Goal: Task Accomplishment & Management: Complete application form

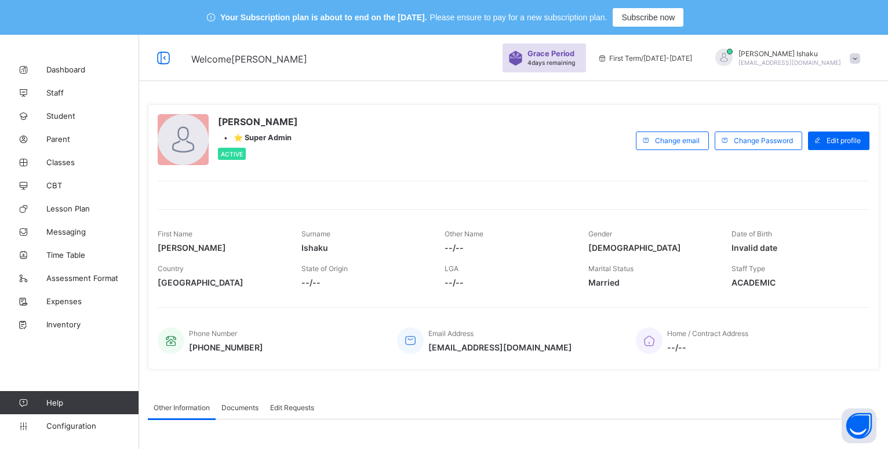
click at [860, 60] on span at bounding box center [855, 58] width 10 height 10
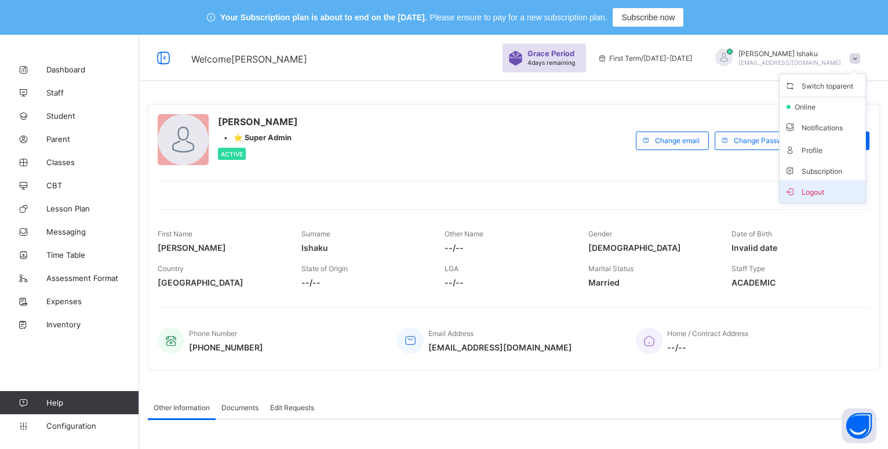
click at [819, 189] on span "Logout" at bounding box center [822, 191] width 76 height 13
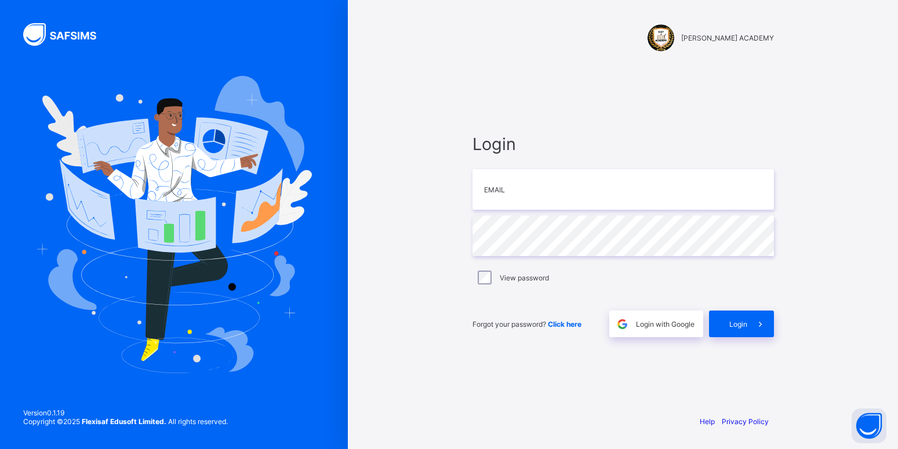
type input "**********"
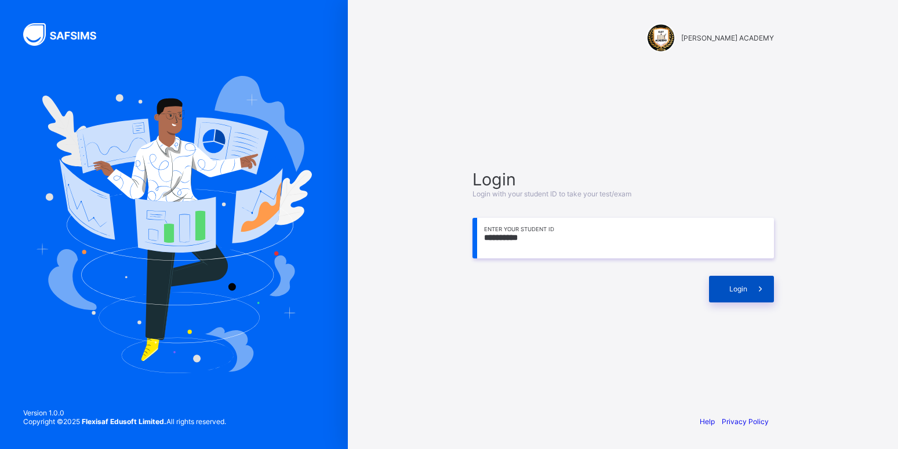
type input "**********"
click at [755, 290] on icon at bounding box center [760, 288] width 12 height 11
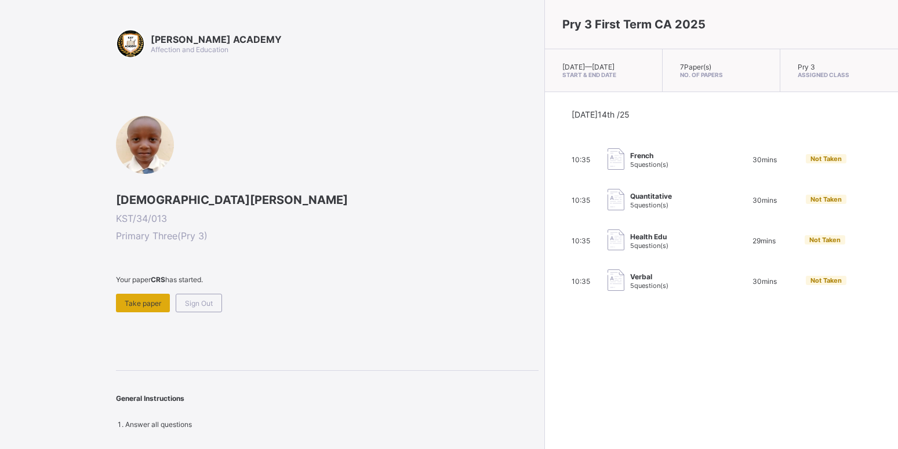
click at [122, 303] on div "Take paper" at bounding box center [143, 303] width 54 height 19
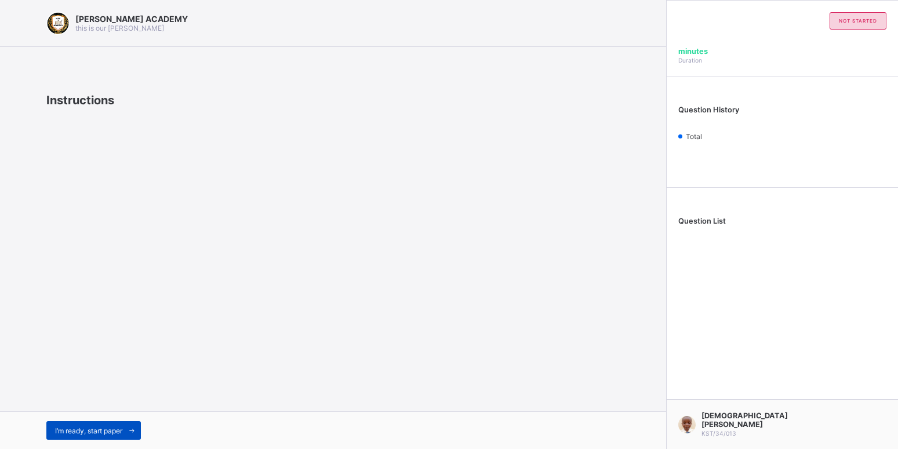
click at [111, 431] on span "I’m ready, start paper" at bounding box center [88, 430] width 67 height 9
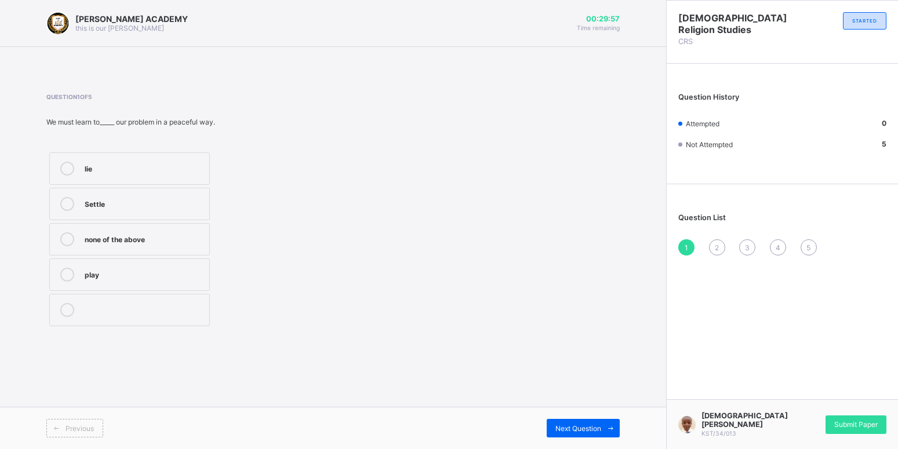
click at [60, 156] on label "lie" at bounding box center [129, 168] width 161 height 32
click at [866, 434] on div "Submit Paper" at bounding box center [855, 424] width 61 height 19
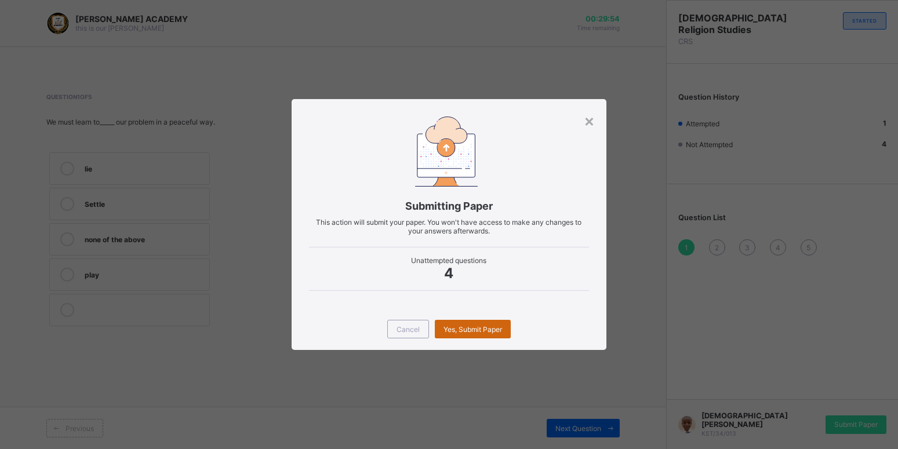
click at [489, 328] on span "Yes, Submit Paper" at bounding box center [472, 329] width 59 height 9
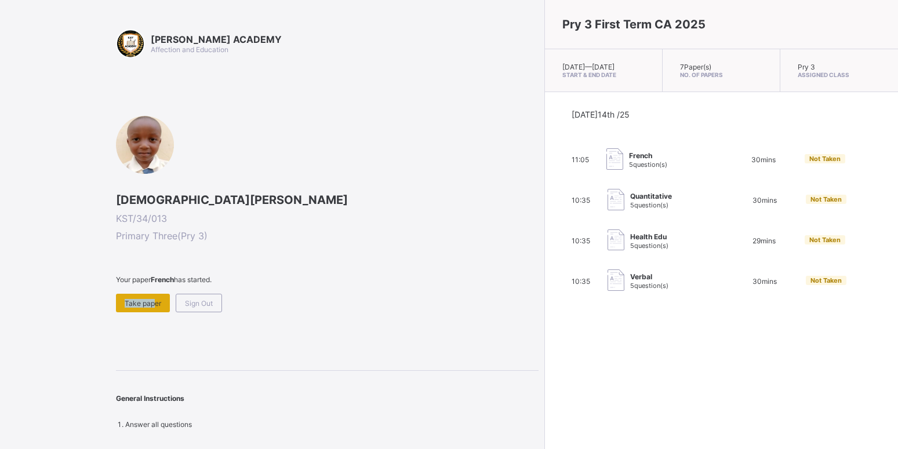
drag, startPoint x: 176, startPoint y: 293, endPoint x: 150, endPoint y: 300, distance: 27.7
click at [150, 300] on div "Your paper French has started. Take paper Sign Out" at bounding box center [327, 293] width 422 height 37
click at [150, 300] on span "Take paper" at bounding box center [143, 303] width 37 height 9
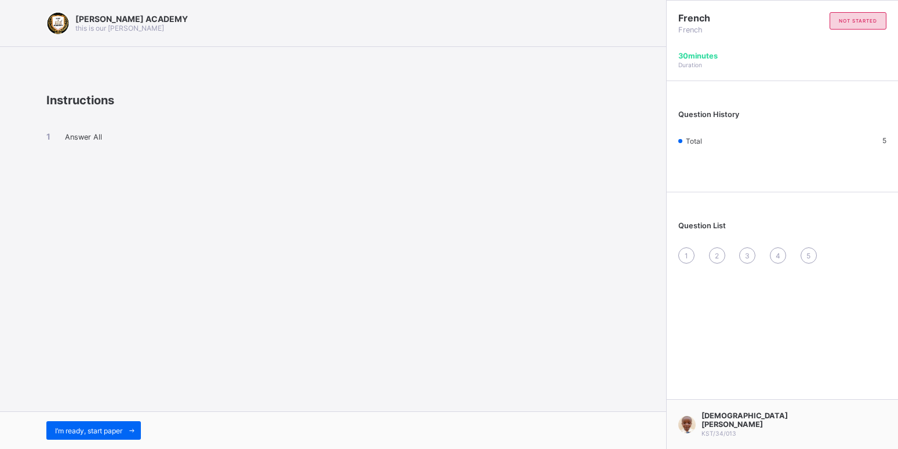
click at [479, 331] on div "KAY ACADEMY this is our motton Instructions Answer All I’m ready, start paper" at bounding box center [333, 224] width 666 height 449
click at [126, 426] on span at bounding box center [131, 430] width 19 height 19
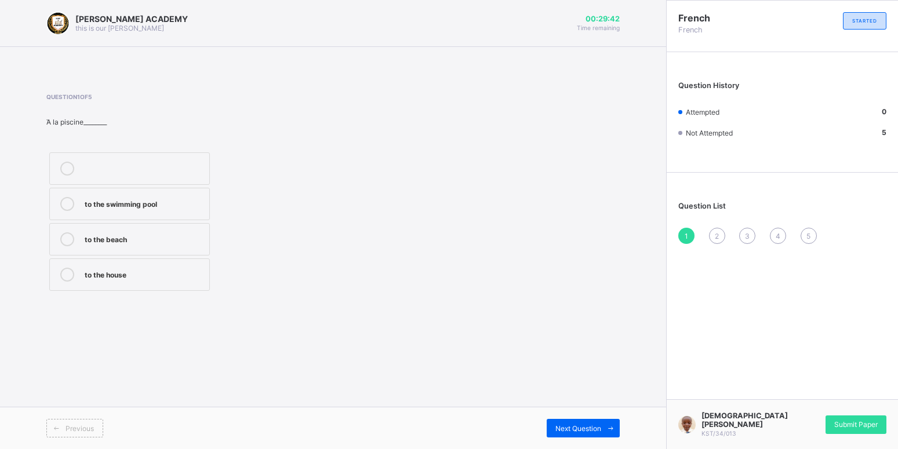
click at [72, 192] on label "to the swimming pool" at bounding box center [129, 204] width 161 height 32
click at [577, 425] on span "Next Question" at bounding box center [578, 428] width 46 height 9
click at [714, 232] on div "2" at bounding box center [717, 236] width 16 height 16
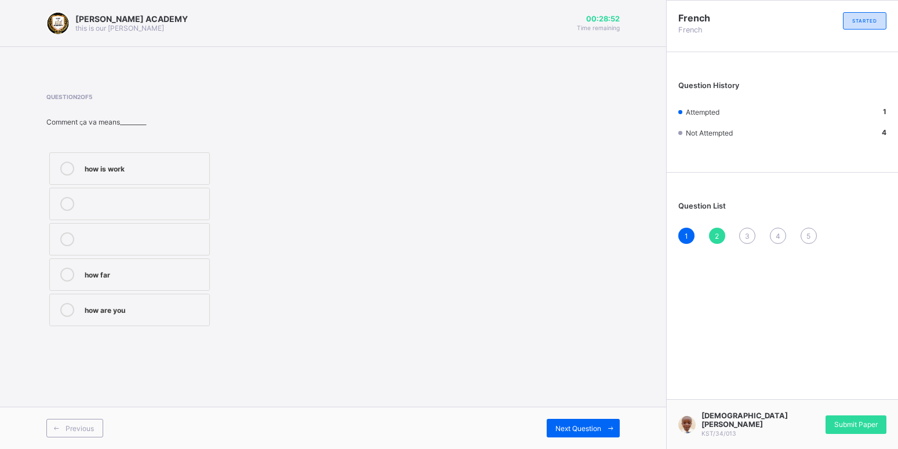
click at [126, 301] on label "how are you" at bounding box center [129, 310] width 161 height 32
click at [582, 421] on div "Next Question" at bounding box center [582, 428] width 73 height 19
click at [170, 311] on div "you are good" at bounding box center [144, 309] width 119 height 12
click at [585, 403] on div "KAY ACADEMY this is our motton 00:28:26 Time remaining Question 3 of 5 Merci be…" at bounding box center [333, 224] width 666 height 449
click at [574, 426] on span "Next Question" at bounding box center [578, 428] width 46 height 9
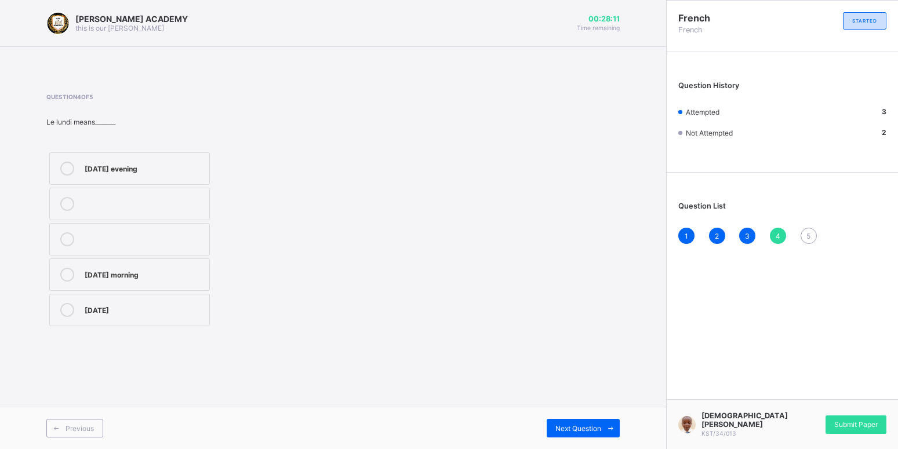
click at [145, 266] on label "on Monday morning" at bounding box center [129, 274] width 161 height 32
click at [566, 425] on span "Next Question" at bounding box center [578, 428] width 46 height 9
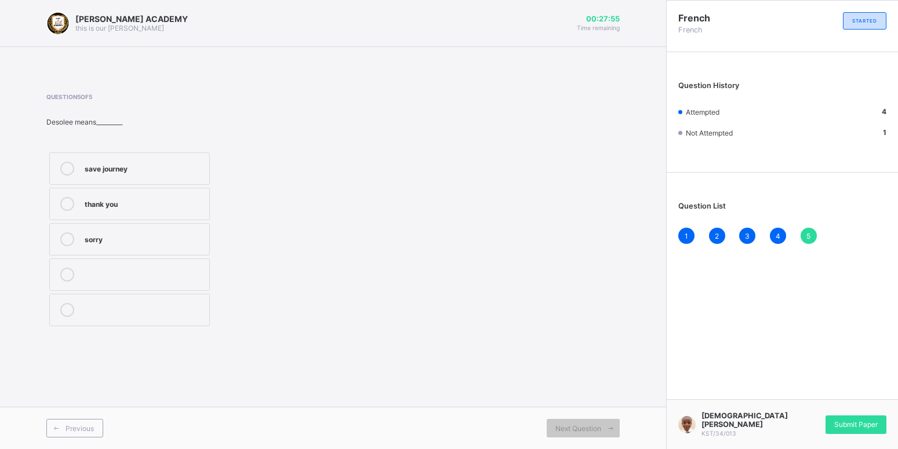
click at [167, 172] on div "save journey" at bounding box center [144, 168] width 119 height 12
click at [858, 424] on span "Submit Paper" at bounding box center [855, 424] width 43 height 9
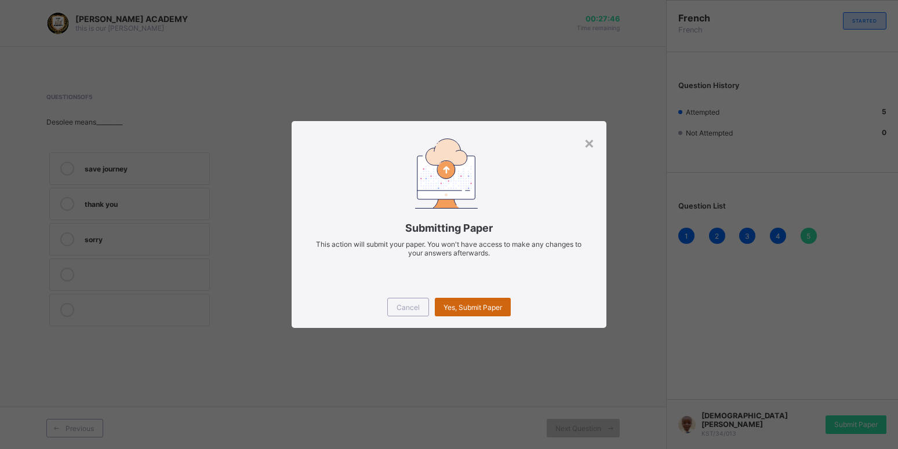
click at [492, 308] on span "Yes, Submit Paper" at bounding box center [472, 307] width 59 height 9
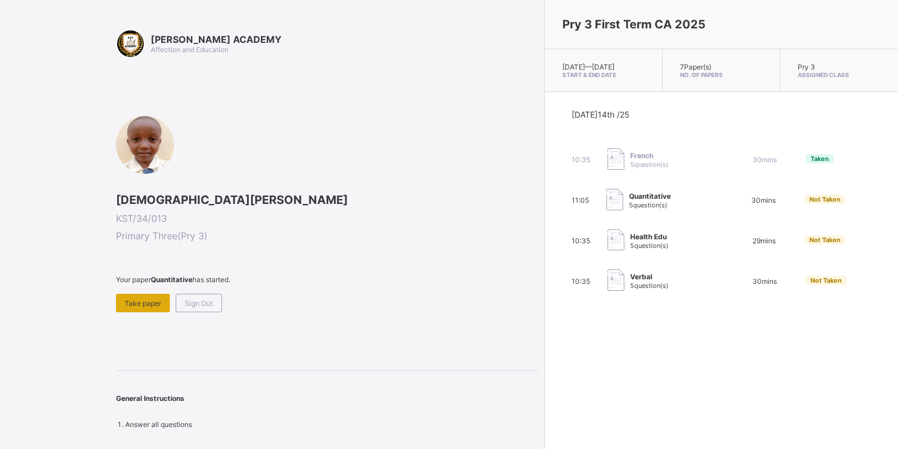
click at [148, 301] on span "Take paper" at bounding box center [143, 303] width 37 height 9
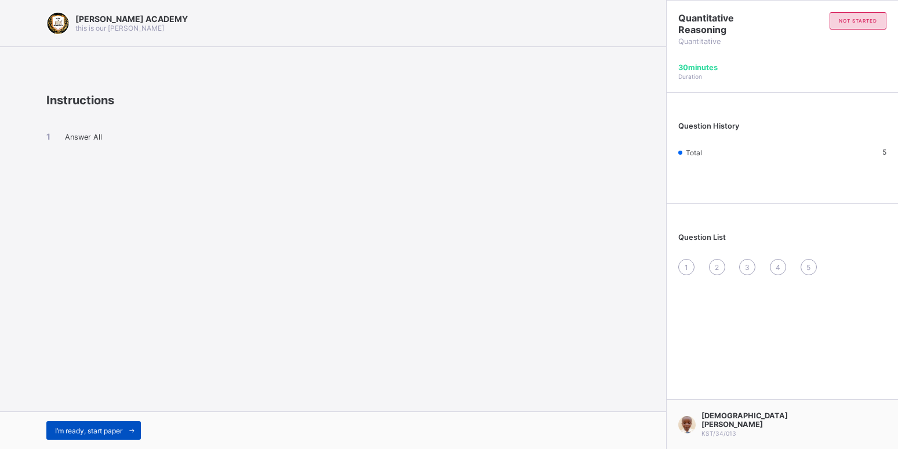
click at [86, 425] on div "I’m ready, start paper" at bounding box center [93, 430] width 94 height 19
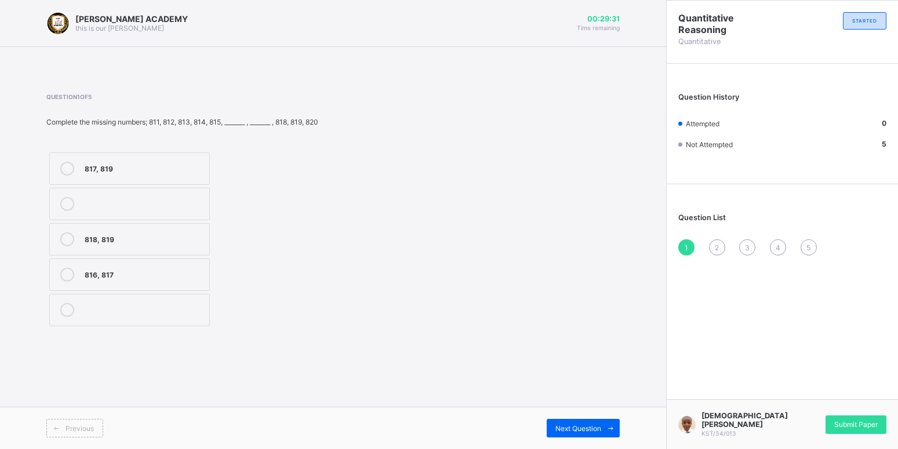
click at [119, 276] on div "816, 817" at bounding box center [144, 274] width 119 height 12
click at [578, 425] on span "Next Question" at bounding box center [578, 428] width 46 height 9
click at [148, 192] on label "702, 703" at bounding box center [129, 204] width 161 height 32
click at [585, 424] on span "Next Question" at bounding box center [578, 428] width 46 height 9
click at [143, 305] on div "507, 508" at bounding box center [144, 309] width 119 height 12
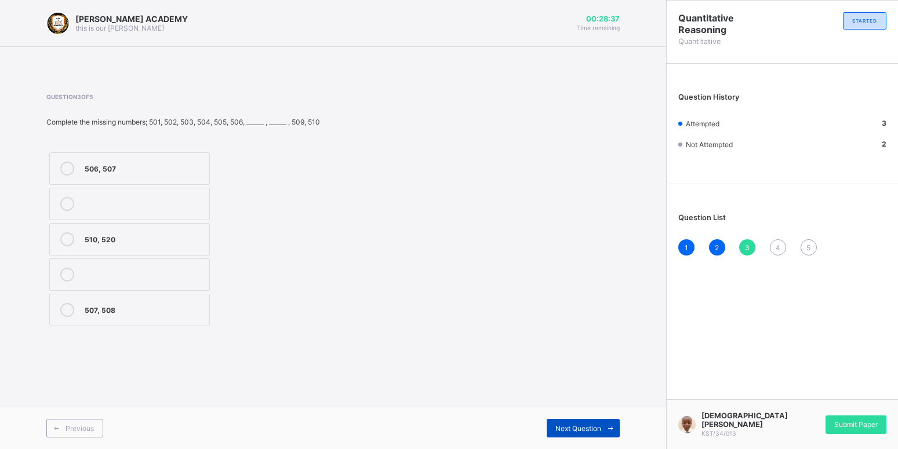
click at [592, 422] on div "Next Question" at bounding box center [582, 428] width 73 height 19
click at [145, 273] on div "905, 909" at bounding box center [144, 274] width 119 height 12
click at [573, 422] on div "Next Question" at bounding box center [582, 428] width 73 height 19
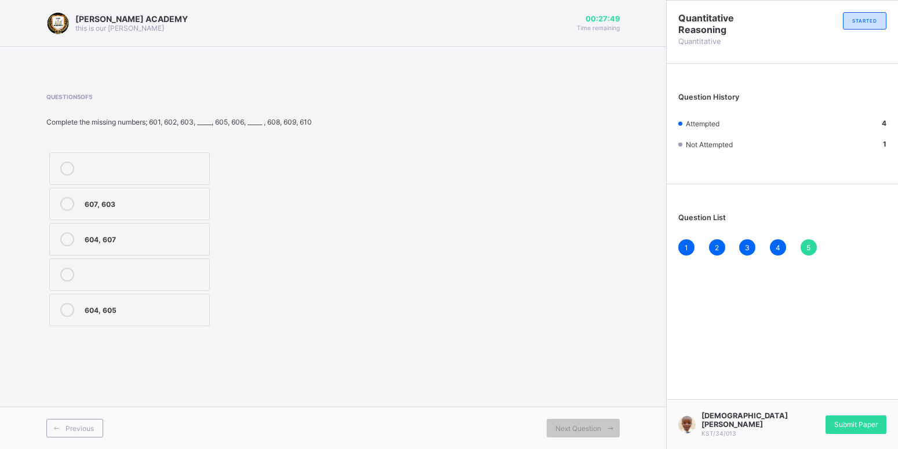
click at [184, 234] on div "604, 607" at bounding box center [144, 238] width 119 height 12
click at [844, 427] on span "Submit Paper" at bounding box center [855, 424] width 43 height 9
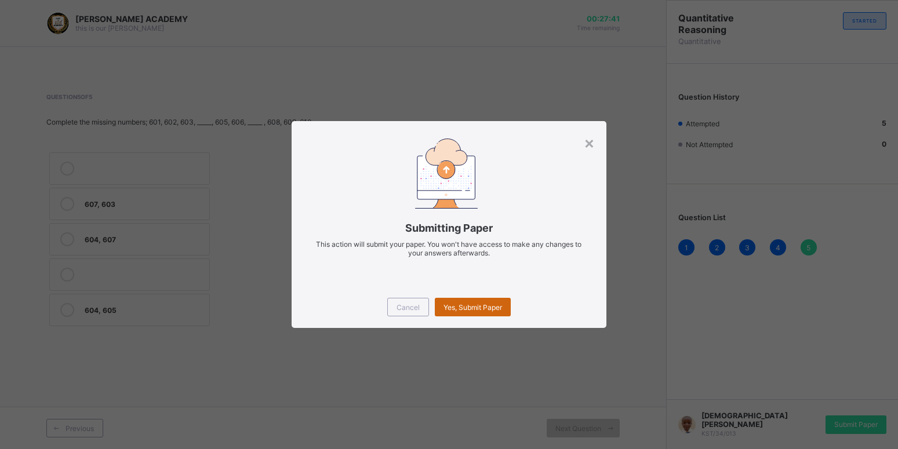
click at [483, 301] on div "Yes, Submit Paper" at bounding box center [473, 307] width 76 height 19
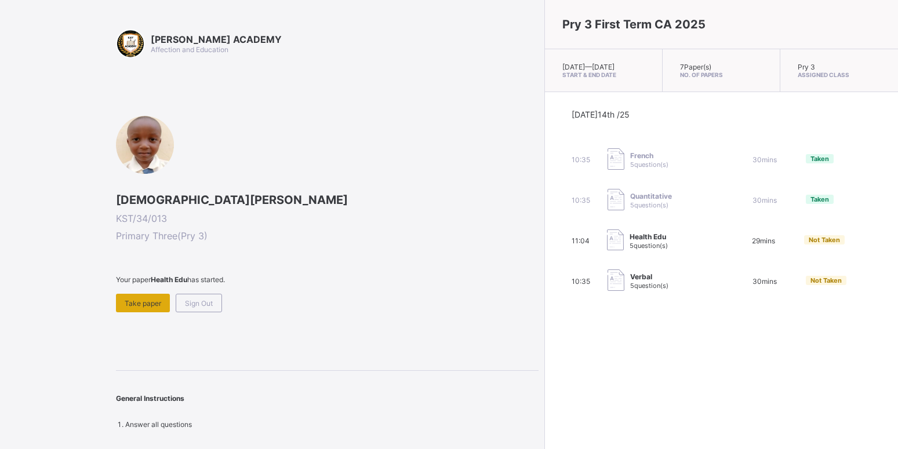
click at [146, 298] on div "Take paper" at bounding box center [143, 303] width 54 height 19
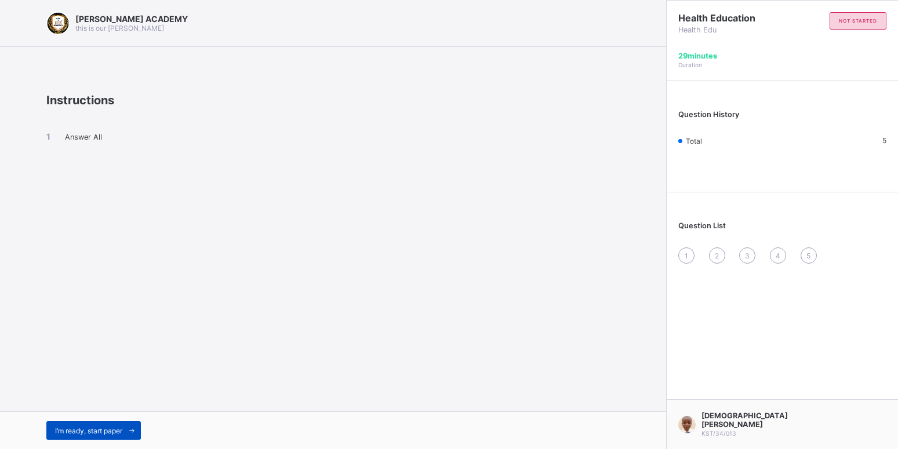
click at [89, 428] on span "I’m ready, start paper" at bounding box center [88, 430] width 67 height 9
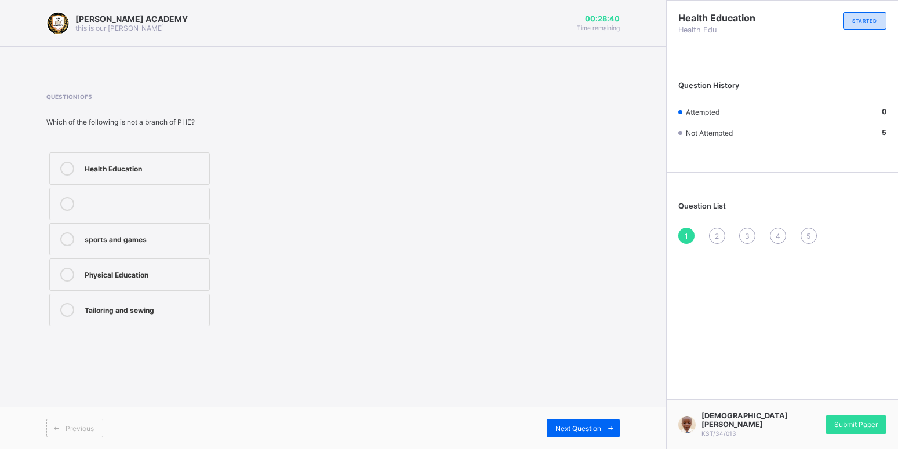
click at [123, 312] on div "Tailoring and sewing" at bounding box center [144, 309] width 119 height 12
click at [604, 424] on span at bounding box center [610, 428] width 19 height 19
click at [170, 198] on div "Games, sports, and body fitness" at bounding box center [144, 203] width 119 height 12
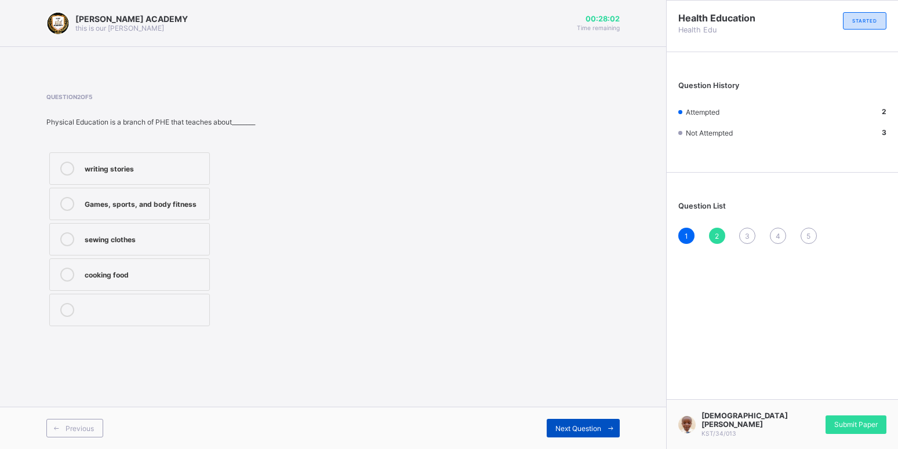
click at [597, 425] on span "Next Question" at bounding box center [578, 428] width 46 height 9
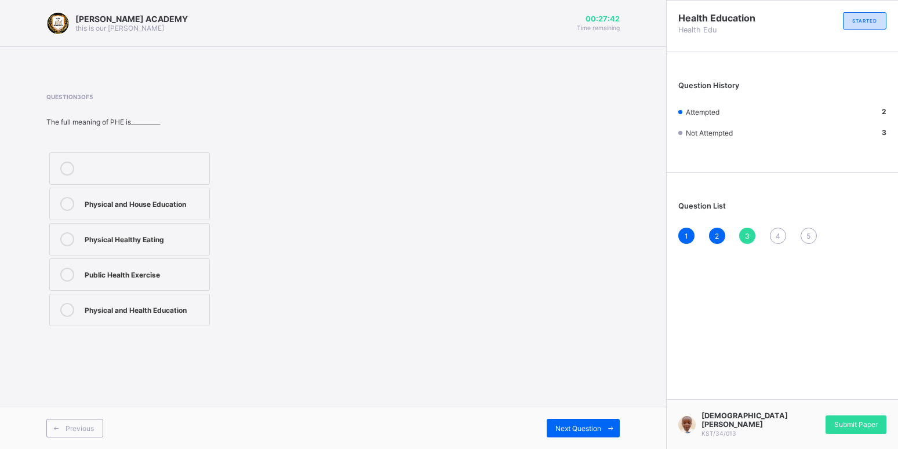
click at [125, 304] on div "Physical and Health Education" at bounding box center [144, 309] width 119 height 12
click at [567, 422] on div "Next Question" at bounding box center [582, 428] width 73 height 19
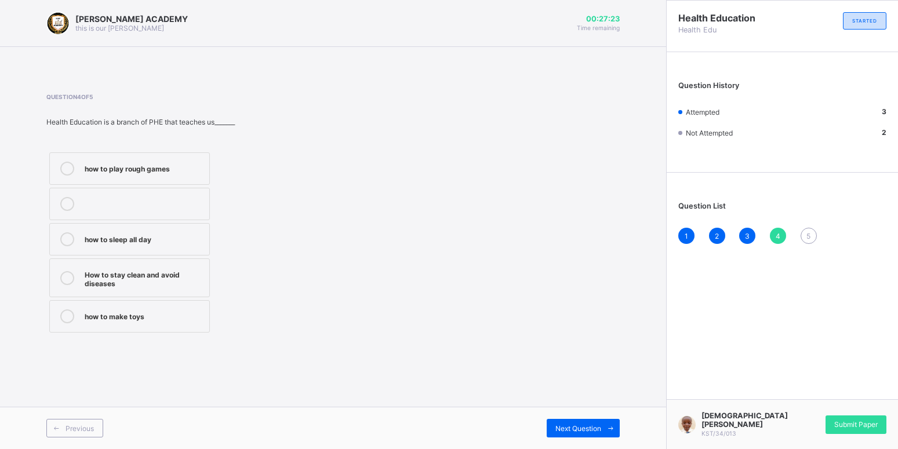
drag, startPoint x: 434, startPoint y: 379, endPoint x: 342, endPoint y: 307, distance: 116.4
click at [342, 307] on div "KAY ACADEMY this is our motton 00:27:23 Time remaining Question 4 of 5 Health E…" at bounding box center [333, 224] width 666 height 449
click at [161, 283] on div "How to stay clean and avoid diseases" at bounding box center [144, 278] width 119 height 20
click at [568, 423] on div "Next Question" at bounding box center [582, 428] width 73 height 19
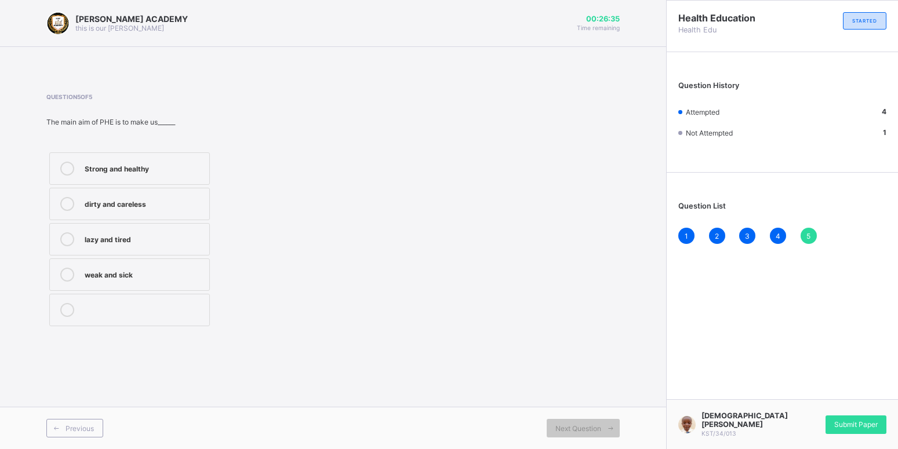
click at [176, 168] on div "Strong and healthy" at bounding box center [144, 168] width 119 height 12
click at [865, 425] on span "Submit Paper" at bounding box center [855, 424] width 43 height 9
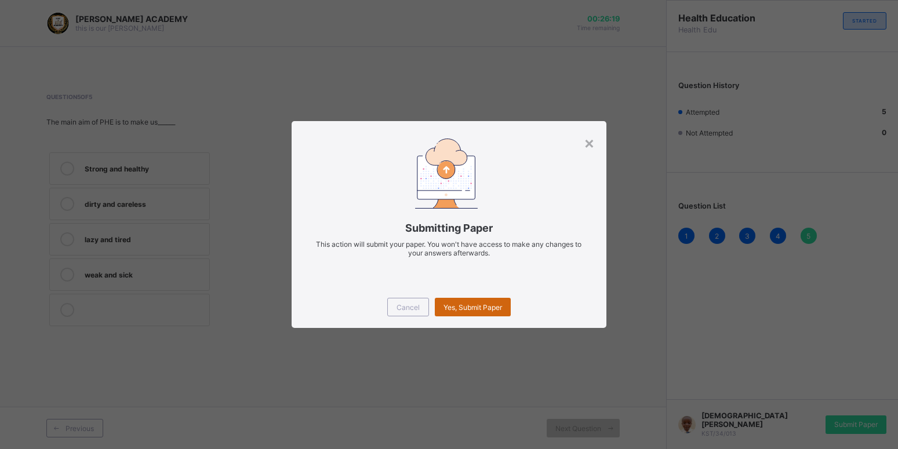
click at [459, 302] on div "Yes, Submit Paper" at bounding box center [473, 307] width 76 height 19
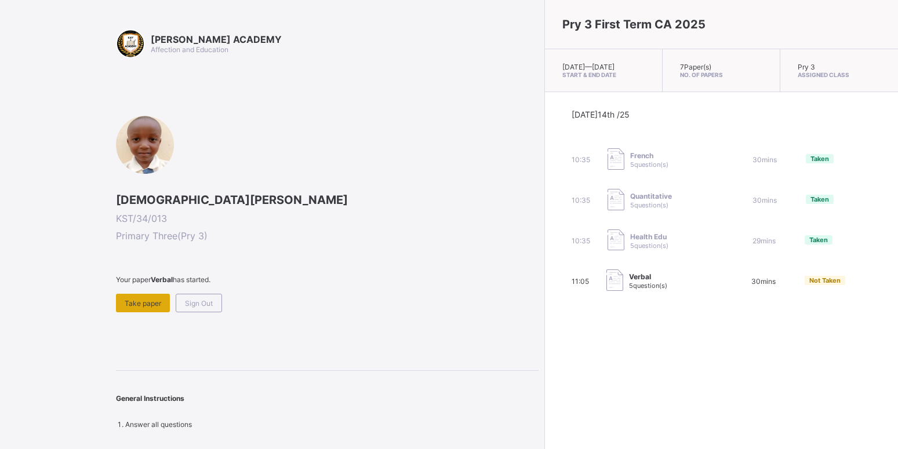
click at [150, 300] on span "Take paper" at bounding box center [143, 303] width 37 height 9
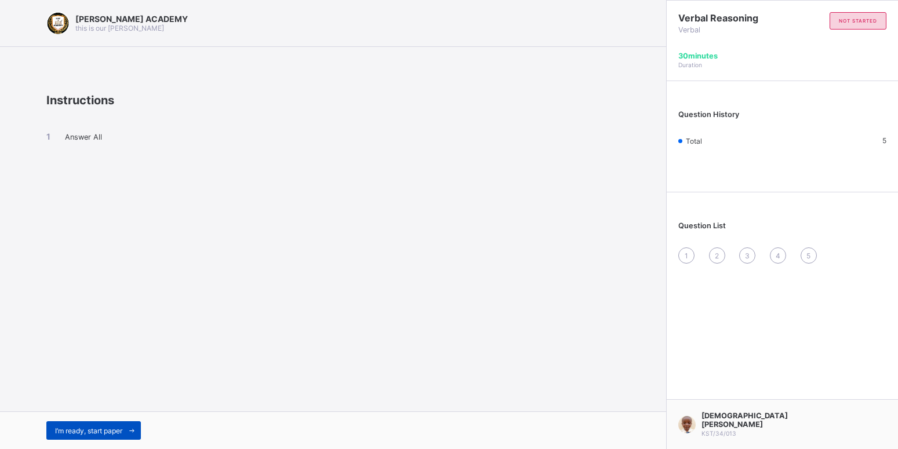
click at [92, 428] on span "I’m ready, start paper" at bounding box center [88, 430] width 67 height 9
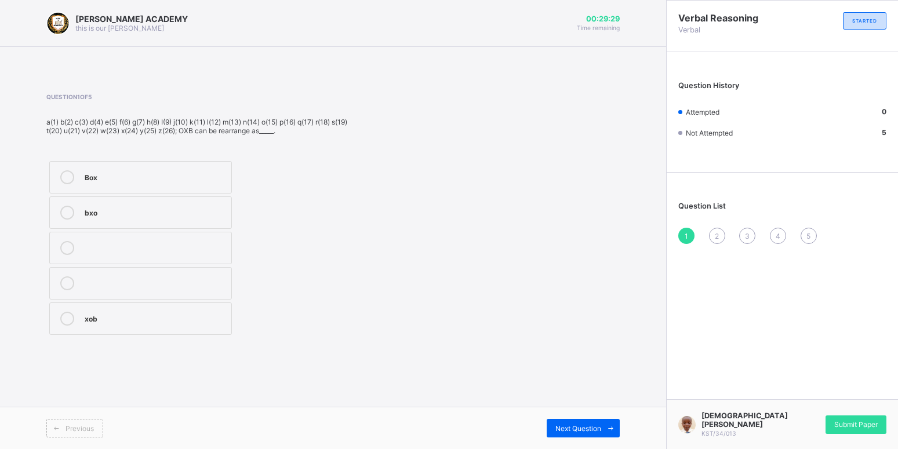
click at [141, 180] on div "Box" at bounding box center [155, 176] width 141 height 12
click at [608, 417] on div "Previous Next Question" at bounding box center [333, 428] width 666 height 42
click at [608, 427] on icon at bounding box center [610, 429] width 9 height 8
click at [155, 172] on div "buy" at bounding box center [155, 176] width 141 height 12
click at [599, 417] on div "Previous Next Question" at bounding box center [333, 428] width 666 height 42
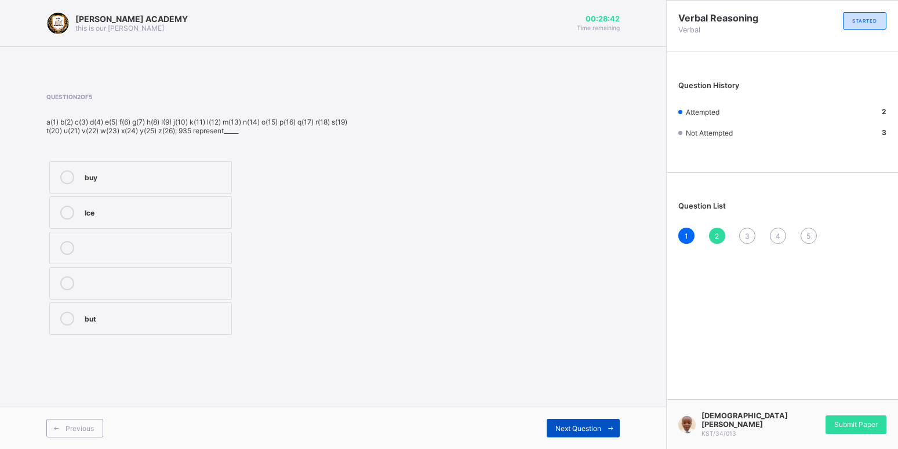
click at [594, 427] on span "Next Question" at bounding box center [578, 428] width 46 height 9
click at [743, 231] on div "3" at bounding box center [747, 236] width 16 height 16
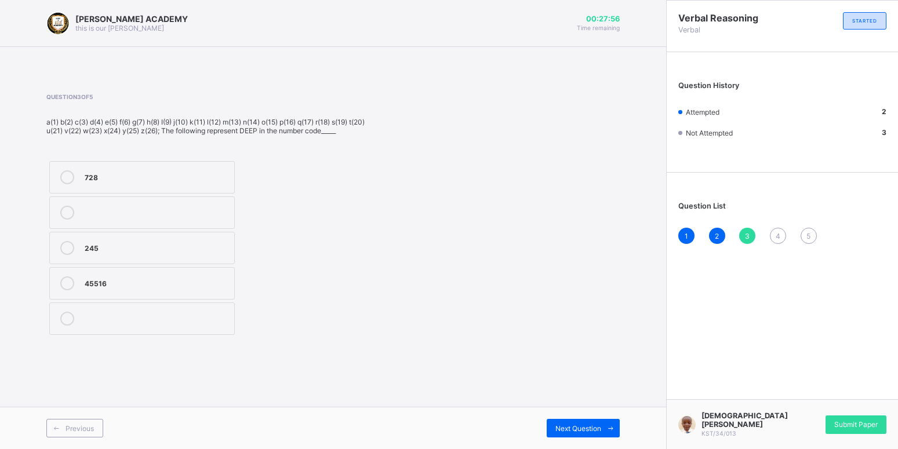
click at [218, 275] on label "45516" at bounding box center [141, 283] width 185 height 32
click at [580, 417] on div "Previous Next Question" at bounding box center [333, 428] width 666 height 42
click at [580, 424] on div "Next Question" at bounding box center [582, 428] width 73 height 19
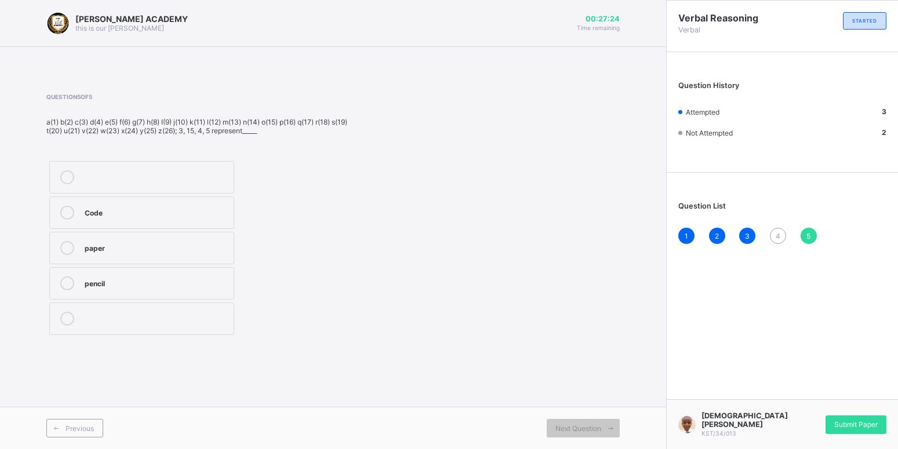
click at [140, 208] on div "Code" at bounding box center [156, 212] width 143 height 12
click at [789, 237] on div "1 2 3 4 5" at bounding box center [782, 236] width 208 height 16
click at [571, 242] on div "Question 5 of 5 a(1) b(2) c(3) d(4) e(5) f(6) g(7) h(8) I(9) j(10) k(11) l(12) …" at bounding box center [332, 215] width 573 height 245
click at [777, 238] on span "4" at bounding box center [777, 236] width 5 height 9
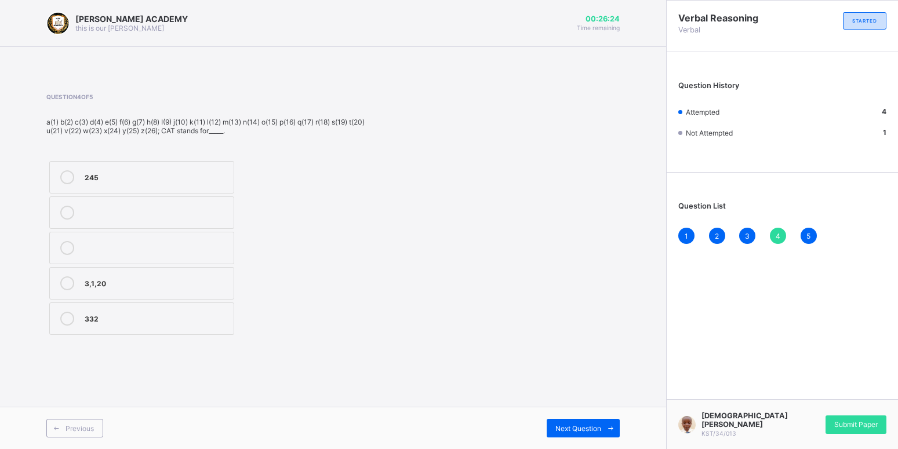
click at [120, 283] on div "3,1,20" at bounding box center [156, 282] width 143 height 12
click at [602, 420] on span at bounding box center [610, 428] width 19 height 19
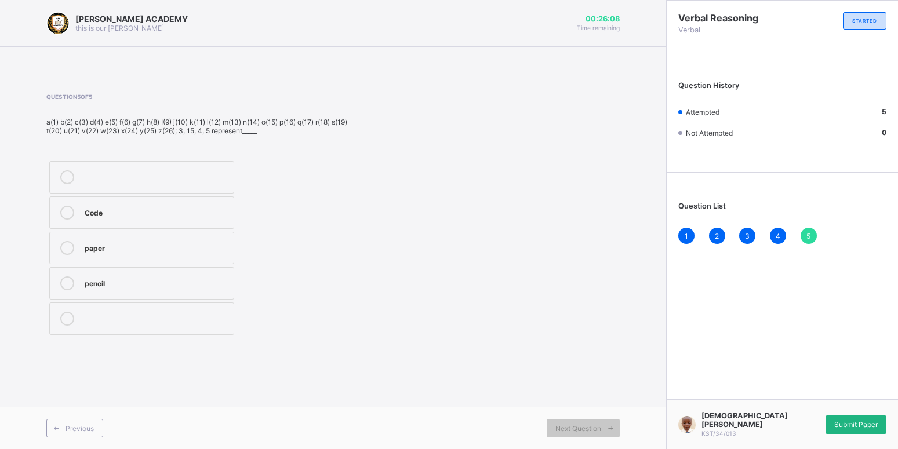
click at [857, 427] on span "Submit Paper" at bounding box center [855, 424] width 43 height 9
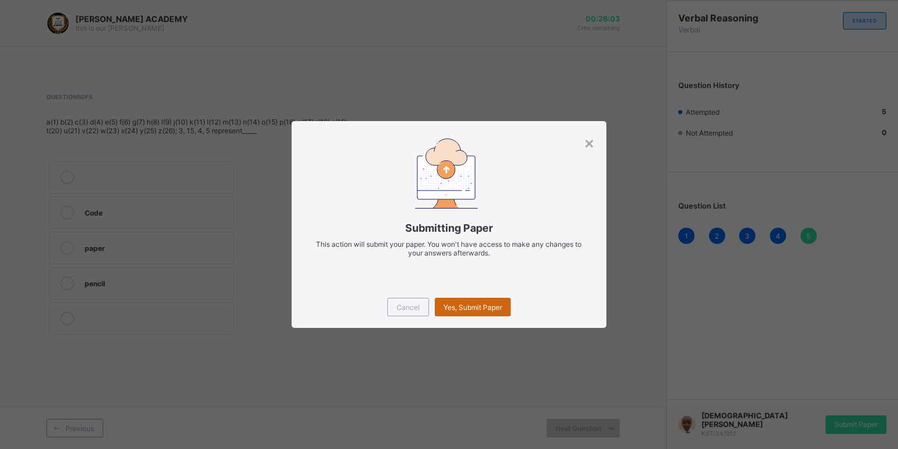
click at [486, 306] on span "Yes, Submit Paper" at bounding box center [472, 307] width 59 height 9
click at [487, 306] on span "Yes, Submit Paper" at bounding box center [472, 307] width 59 height 9
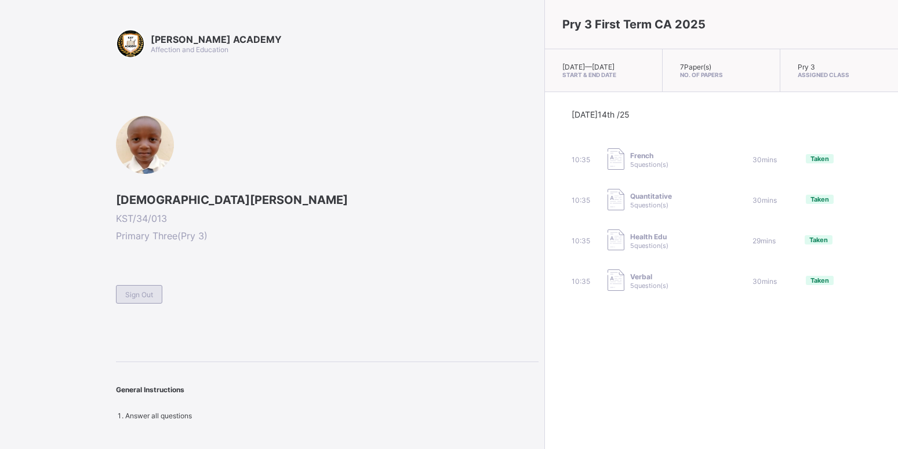
click at [153, 290] on span "Sign Out" at bounding box center [139, 294] width 28 height 9
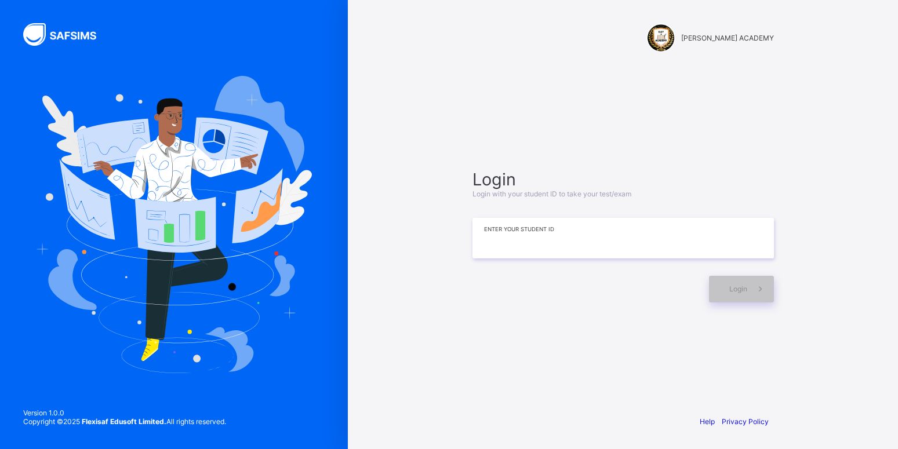
click at [638, 228] on input at bounding box center [622, 238] width 301 height 41
type input "**********"
click at [768, 296] on span at bounding box center [760, 289] width 27 height 27
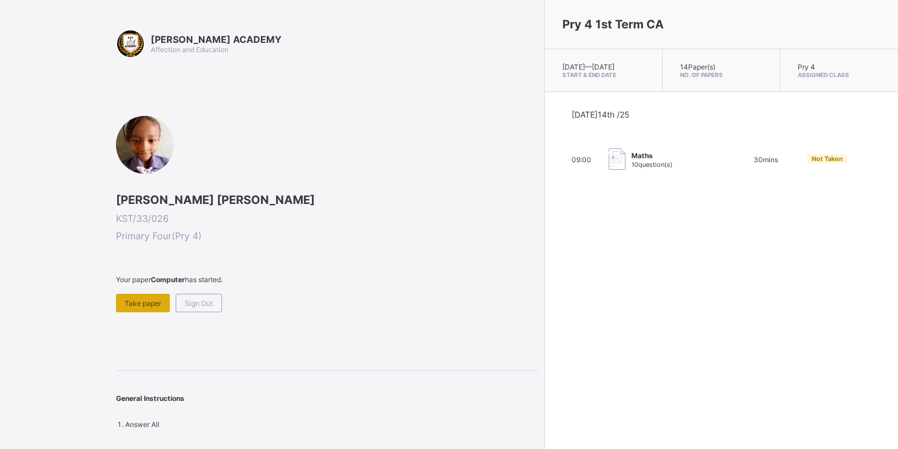
click at [136, 296] on div "Take paper" at bounding box center [143, 303] width 54 height 19
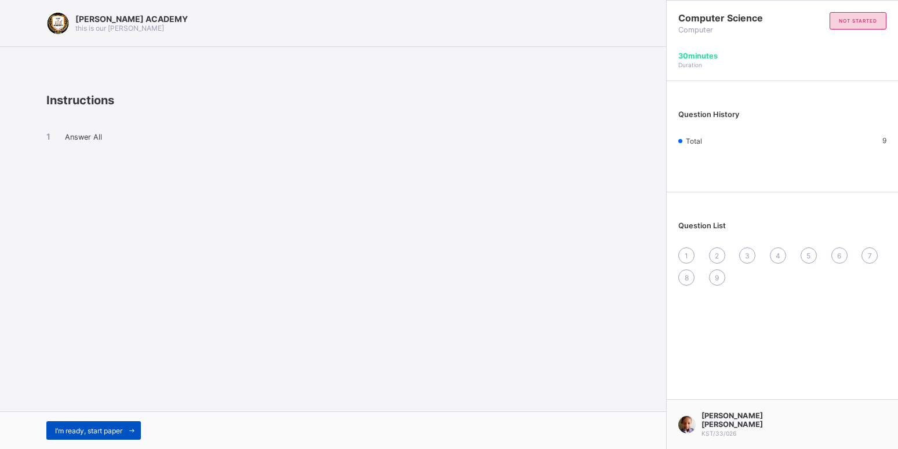
click at [76, 424] on div "I’m ready, start paper" at bounding box center [93, 430] width 94 height 19
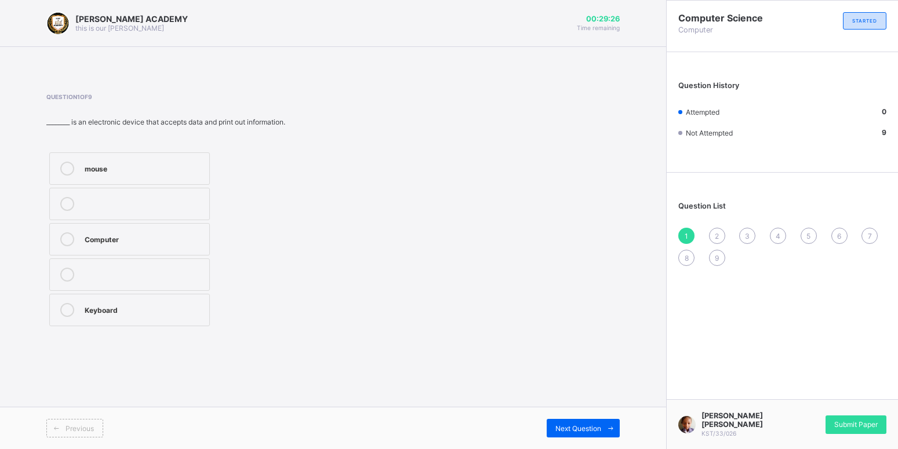
click at [287, 192] on div "mouse Computer Keyboard" at bounding box center [185, 240] width 278 height 180
click at [180, 235] on div "Computer" at bounding box center [144, 238] width 119 height 12
click at [593, 419] on div "Next Question" at bounding box center [582, 428] width 73 height 19
click at [165, 302] on label "Travelling" at bounding box center [129, 310] width 161 height 32
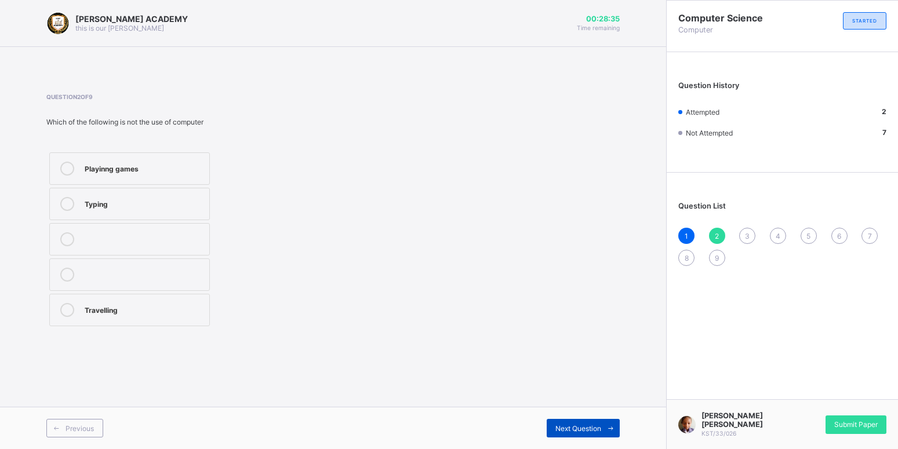
click at [575, 420] on div "Next Question" at bounding box center [582, 428] width 73 height 19
click at [151, 264] on label "TRUE" at bounding box center [129, 274] width 161 height 32
click at [575, 422] on div "Next Question" at bounding box center [582, 428] width 73 height 19
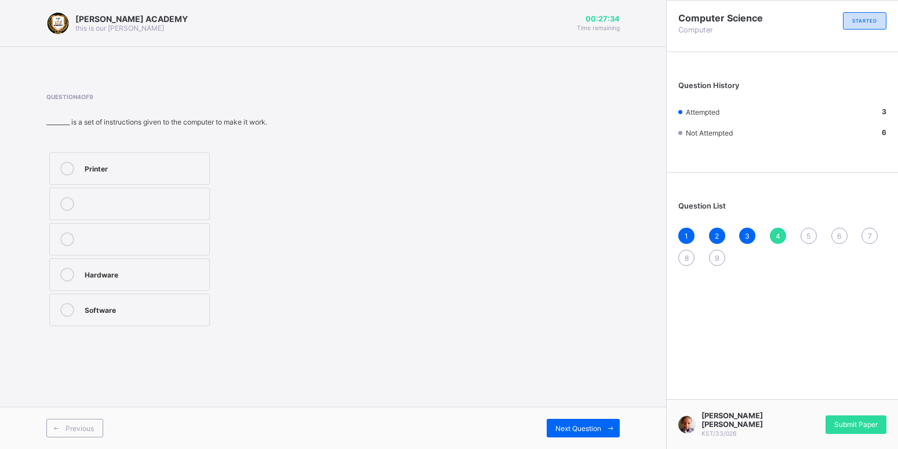
click at [161, 260] on label "Hardware" at bounding box center [129, 274] width 161 height 32
click at [563, 423] on div "Next Question" at bounding box center [582, 428] width 73 height 19
click at [776, 233] on span "4" at bounding box center [777, 236] width 5 height 9
click at [574, 422] on div "Next Question" at bounding box center [582, 428] width 73 height 19
click at [175, 187] on div "Stones All of the above Stick" at bounding box center [129, 240] width 166 height 180
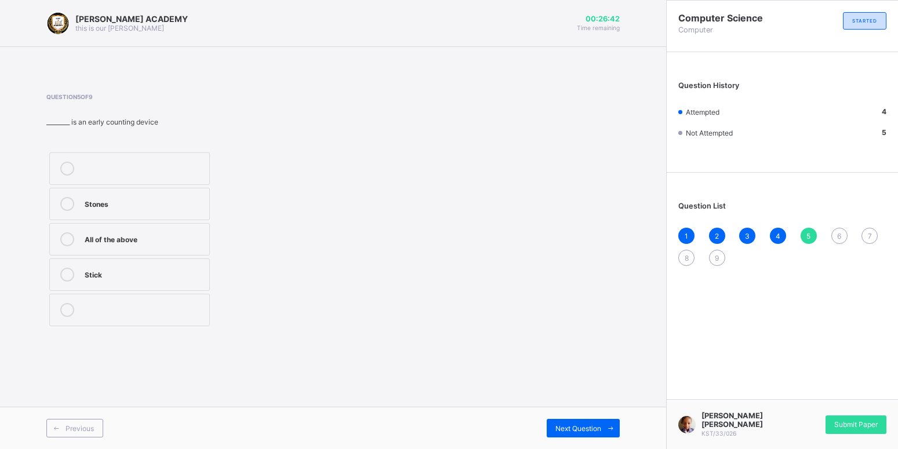
click at [182, 198] on div "Stones" at bounding box center [144, 203] width 119 height 12
click at [566, 422] on div "Next Question" at bounding box center [582, 428] width 73 height 19
click at [189, 195] on label "Monitor" at bounding box center [129, 204] width 161 height 32
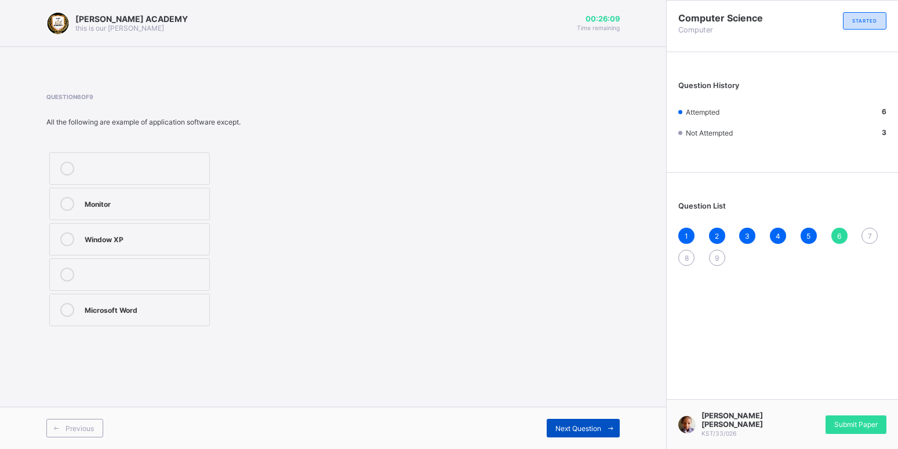
click at [586, 421] on div "Next Question" at bounding box center [582, 428] width 73 height 19
click at [191, 166] on div "Hardware" at bounding box center [144, 168] width 119 height 12
click at [177, 236] on div "Printer" at bounding box center [144, 238] width 119 height 12
click at [558, 421] on div "Next Question" at bounding box center [582, 428] width 73 height 19
click at [145, 270] on div "Scanner" at bounding box center [144, 274] width 119 height 12
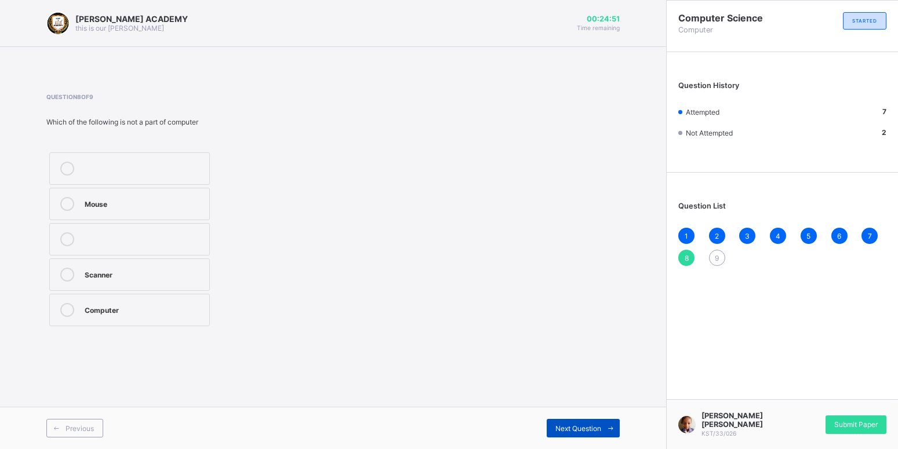
click at [566, 421] on div "Next Question" at bounding box center [582, 428] width 73 height 19
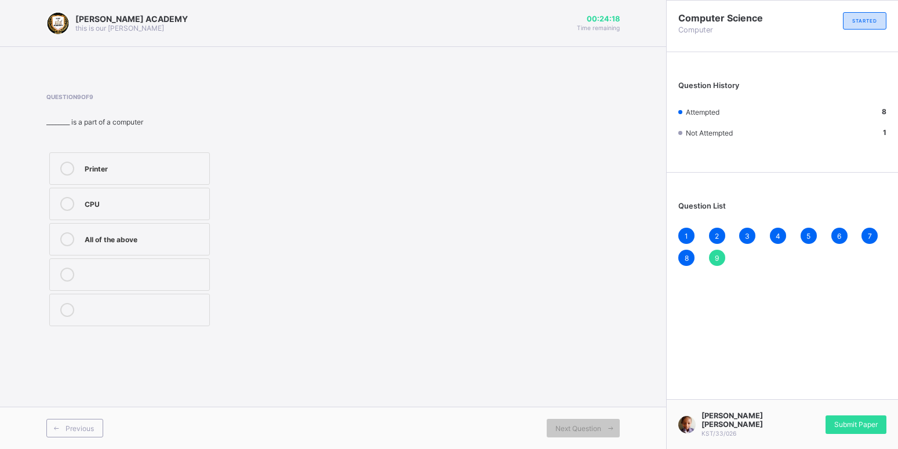
click at [170, 199] on div "CPU" at bounding box center [144, 203] width 119 height 12
click at [844, 420] on div "Submit Paper" at bounding box center [855, 424] width 61 height 19
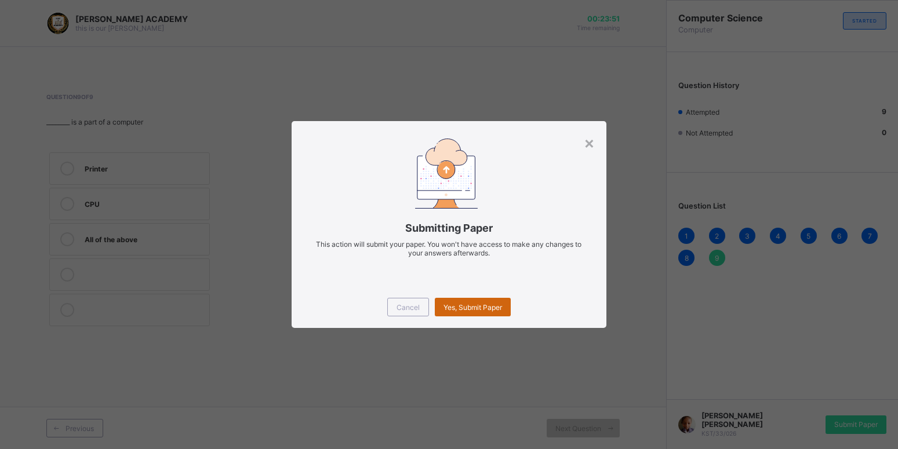
click at [482, 301] on div "Yes, Submit Paper" at bounding box center [473, 307] width 76 height 19
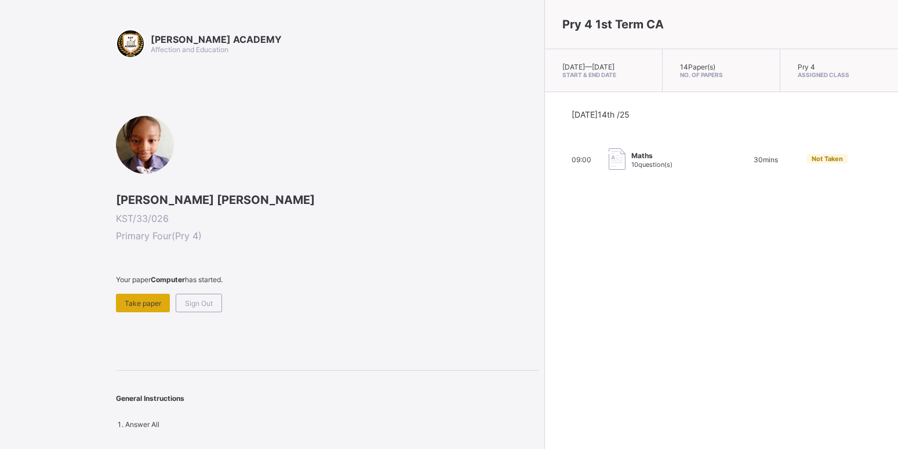
click at [138, 298] on div "Take paper" at bounding box center [143, 303] width 54 height 19
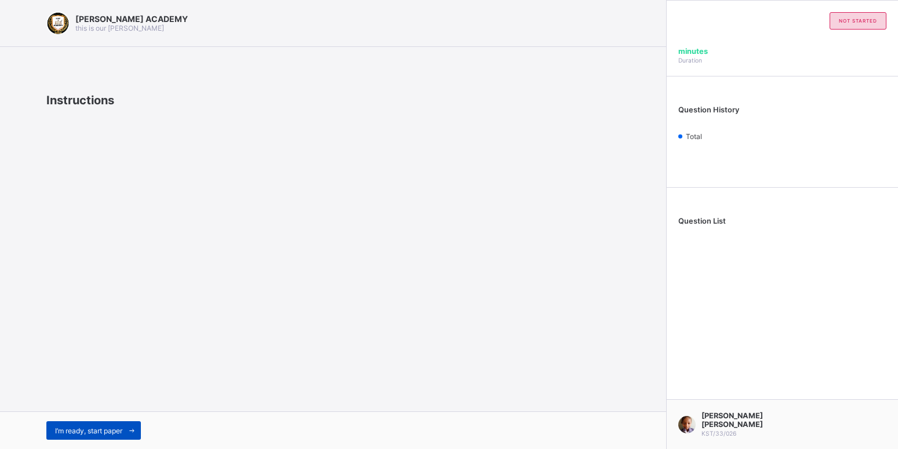
click at [90, 426] on div "I’m ready, start paper" at bounding box center [93, 430] width 94 height 19
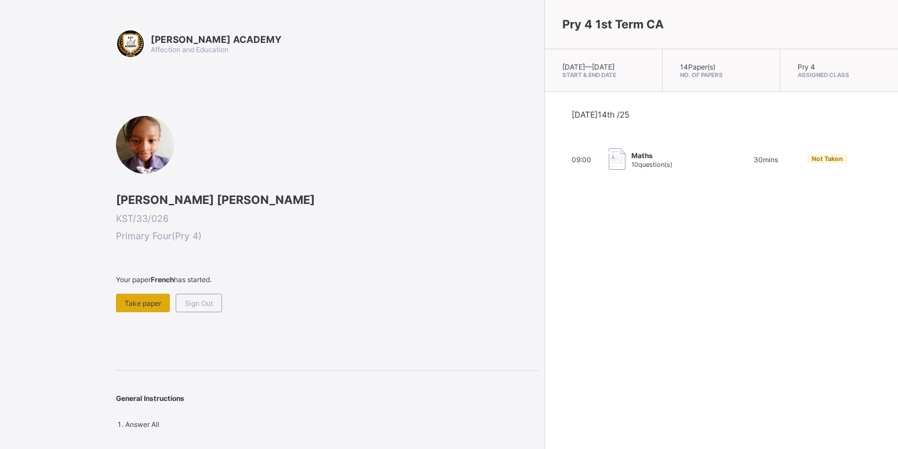
click at [136, 300] on span "Take paper" at bounding box center [143, 303] width 37 height 9
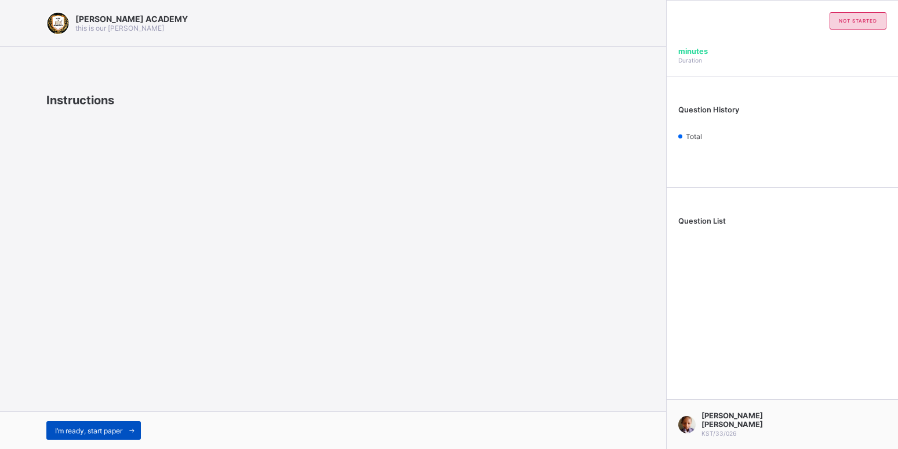
click at [93, 426] on div "I’m ready, start paper" at bounding box center [93, 430] width 94 height 19
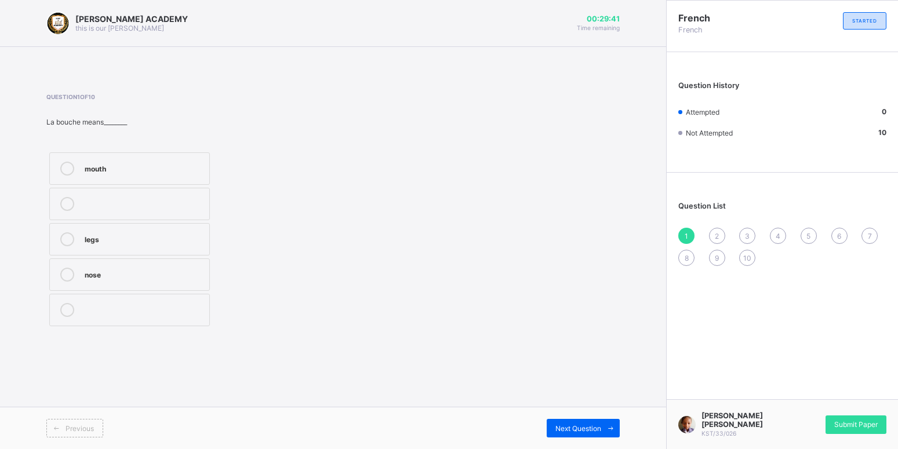
click at [130, 163] on div "mouth" at bounding box center [144, 168] width 119 height 12
click at [577, 421] on div "Next Question" at bounding box center [582, 428] width 73 height 19
click at [162, 202] on div "head" at bounding box center [144, 203] width 119 height 12
click at [577, 423] on div "Next Question" at bounding box center [582, 428] width 73 height 19
click at [155, 271] on div "what is your name?" at bounding box center [144, 274] width 119 height 12
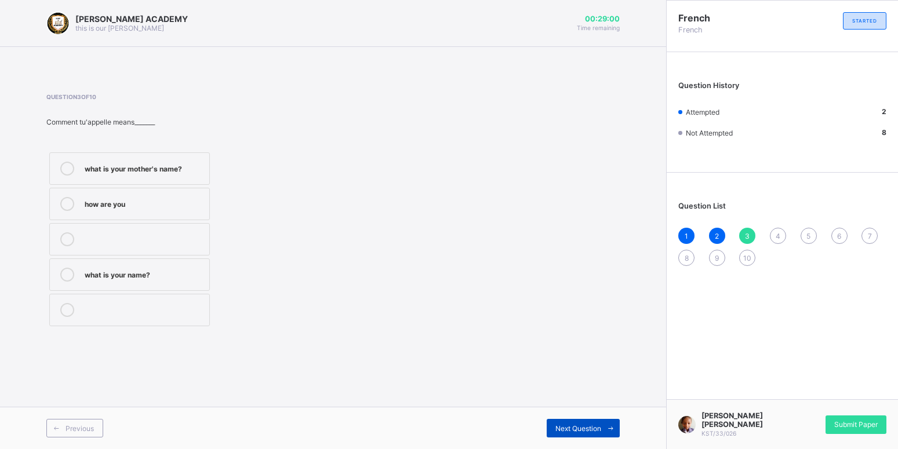
click at [576, 420] on div "Next Question" at bounding box center [582, 428] width 73 height 19
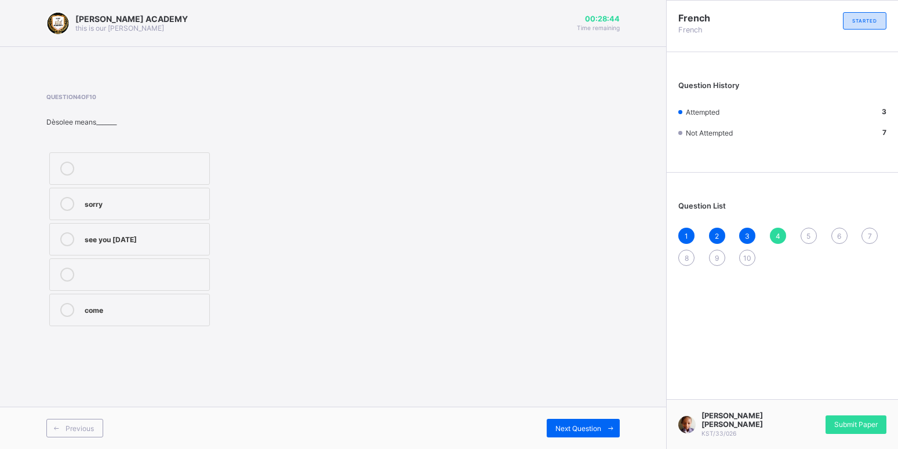
click at [148, 196] on label "sorry" at bounding box center [129, 204] width 161 height 32
click at [590, 422] on div "Next Question" at bounding box center [582, 428] width 73 height 19
click at [177, 163] on div "come" at bounding box center [144, 168] width 119 height 12
click at [571, 424] on div "Next Question" at bounding box center [582, 428] width 73 height 19
click at [160, 234] on div "see you on Monday" at bounding box center [144, 238] width 119 height 12
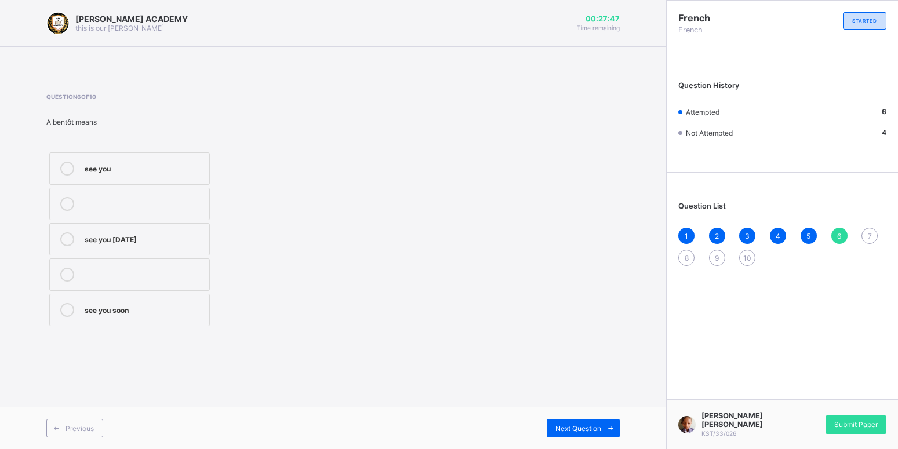
click at [144, 308] on div "see you soon" at bounding box center [144, 309] width 119 height 12
click at [581, 420] on div "Next Question" at bounding box center [582, 428] width 73 height 19
click at [118, 239] on div "cousin" at bounding box center [144, 238] width 119 height 12
click at [579, 420] on div "Next Question" at bounding box center [582, 428] width 73 height 19
click at [163, 163] on div "mother" at bounding box center [144, 168] width 119 height 12
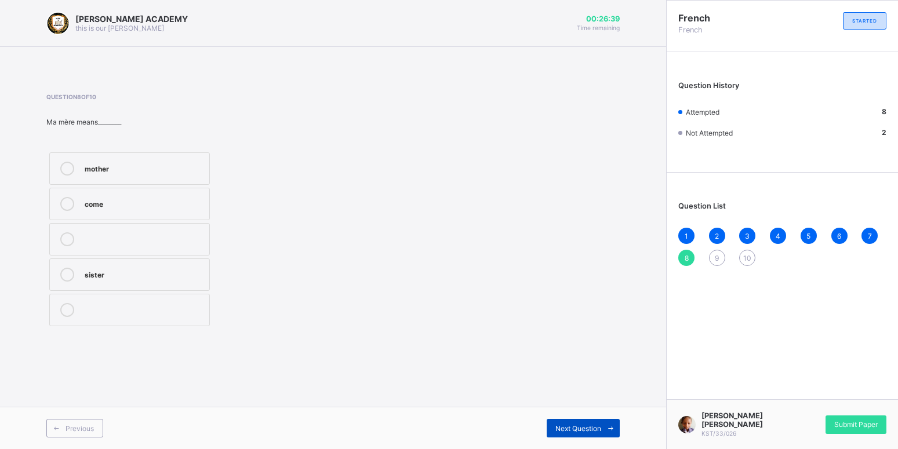
click at [564, 421] on div "Next Question" at bounding box center [582, 428] width 73 height 19
click at [121, 156] on label "brother" at bounding box center [129, 168] width 161 height 32
click at [574, 424] on div "Next Question" at bounding box center [582, 428] width 73 height 19
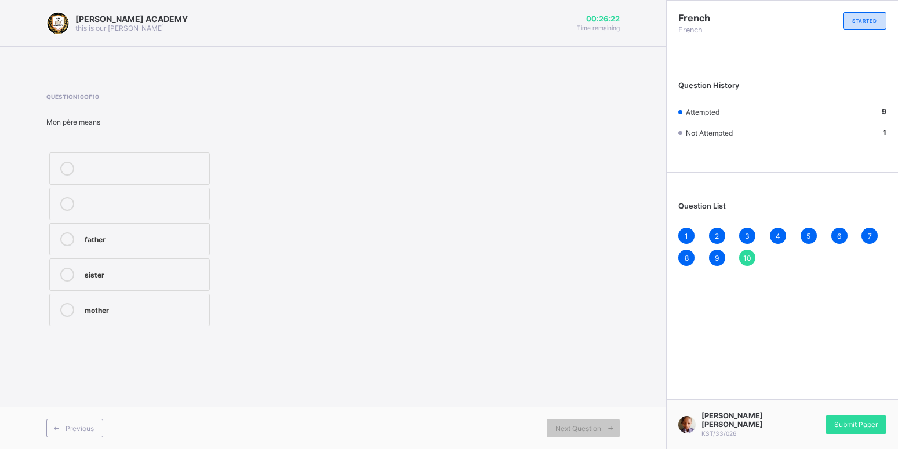
click at [142, 230] on label "father" at bounding box center [129, 239] width 161 height 32
click at [850, 421] on div "Submit Paper" at bounding box center [855, 424] width 61 height 19
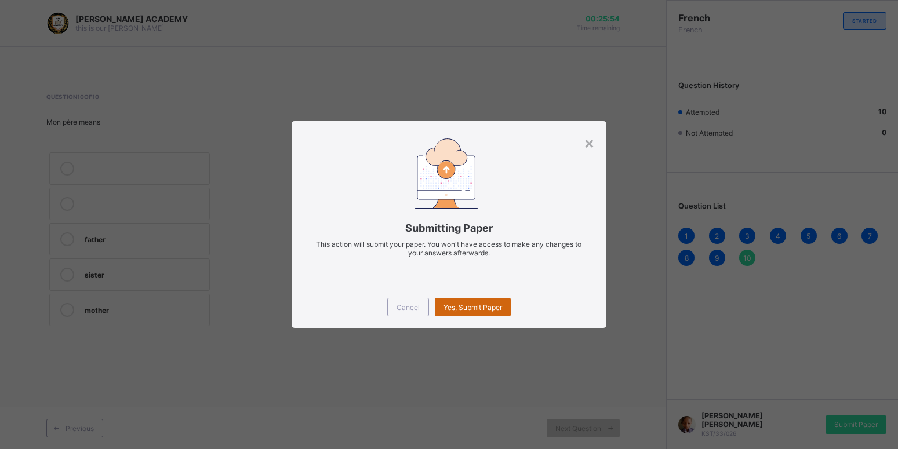
click at [471, 301] on div "Yes, Submit Paper" at bounding box center [473, 307] width 76 height 19
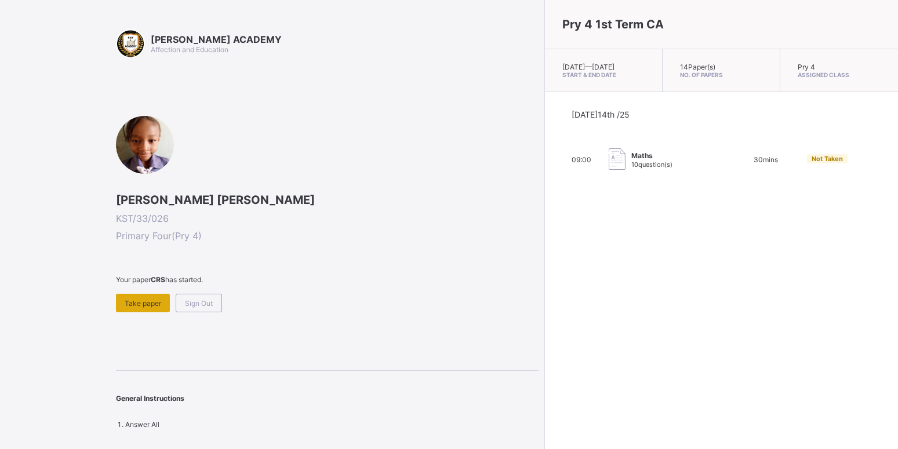
click at [130, 300] on span "Take paper" at bounding box center [143, 303] width 37 height 9
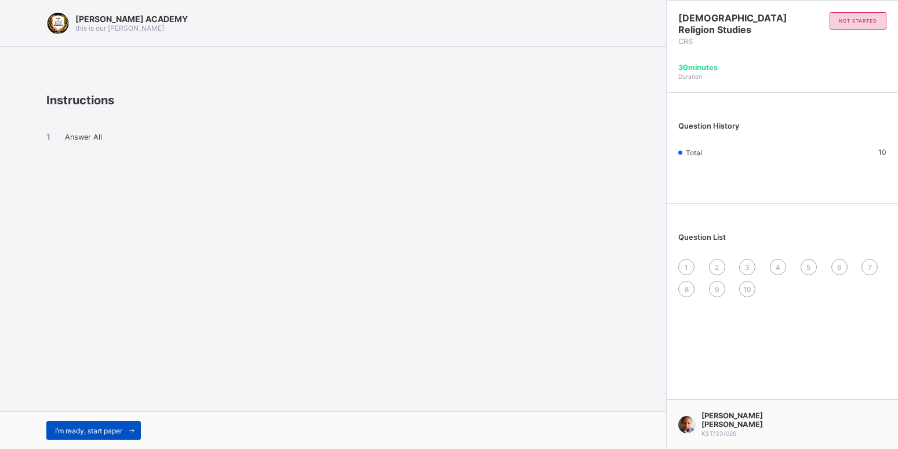
click at [95, 425] on div "I’m ready, start paper" at bounding box center [93, 430] width 94 height 19
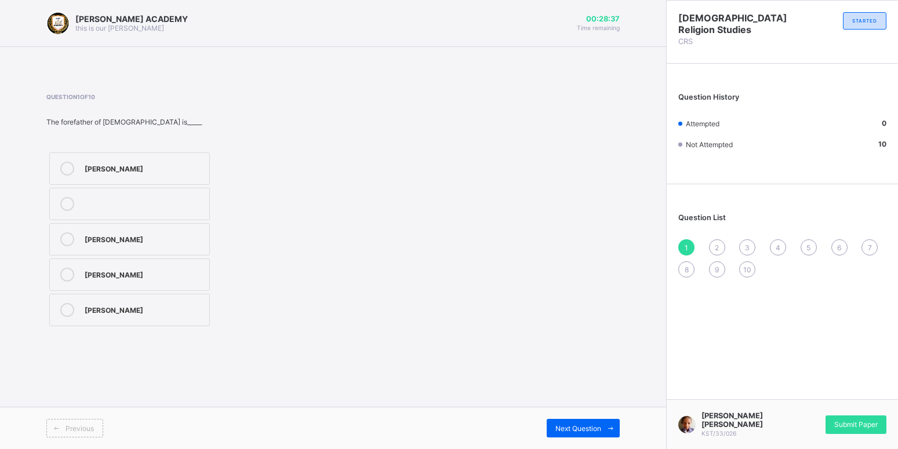
click at [115, 178] on label "James" at bounding box center [129, 168] width 161 height 32
click at [837, 429] on span "Submit Paper" at bounding box center [855, 424] width 43 height 9
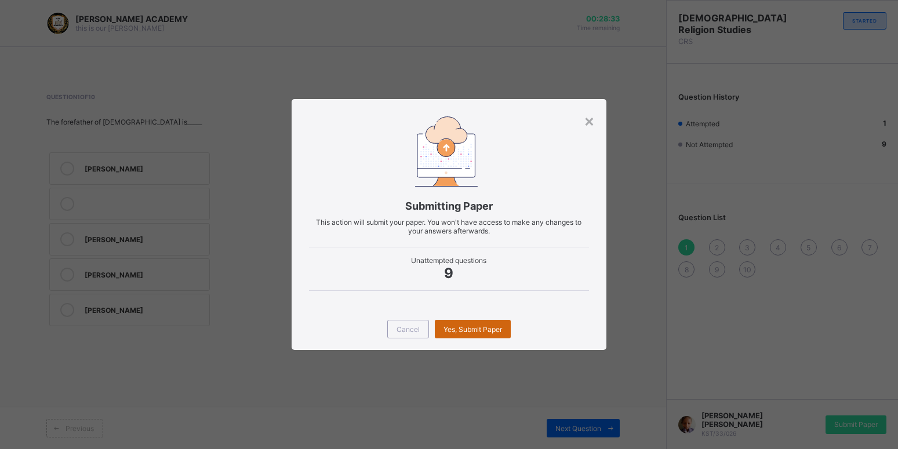
click at [499, 333] on span "Yes, Submit Paper" at bounding box center [472, 329] width 59 height 9
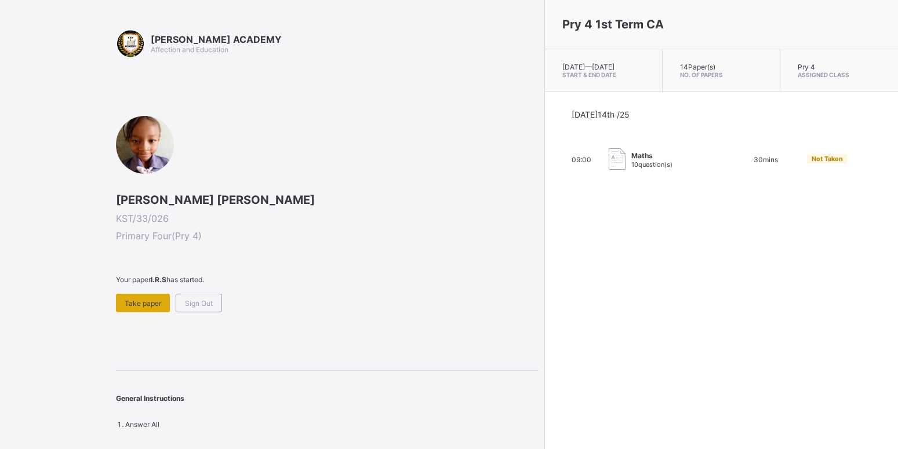
click at [128, 298] on div "Take paper" at bounding box center [143, 303] width 54 height 19
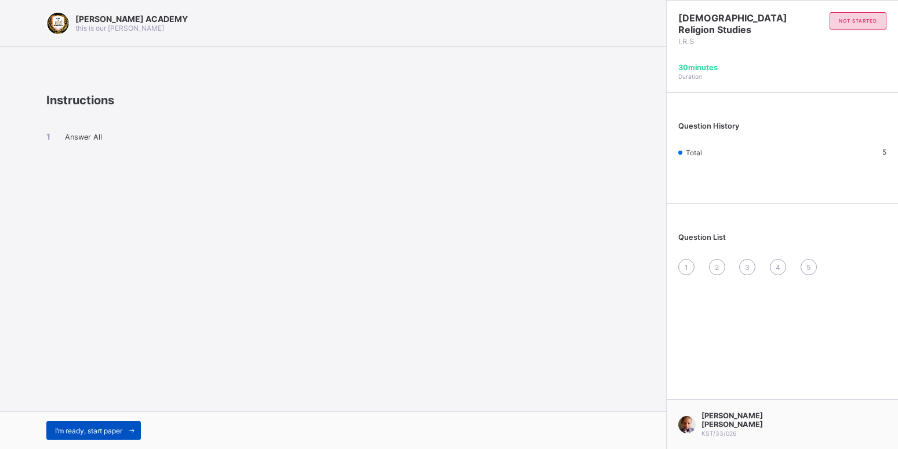
click at [90, 424] on div "I’m ready, start paper" at bounding box center [93, 430] width 94 height 19
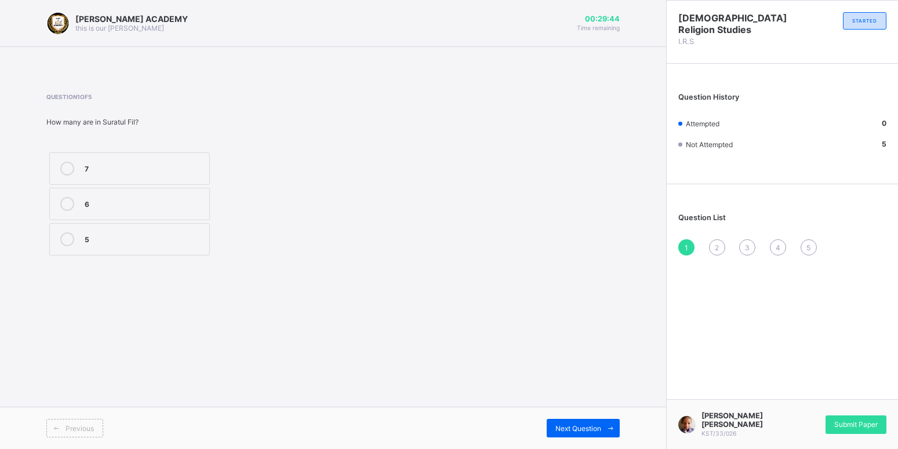
click at [169, 232] on label "5" at bounding box center [129, 239] width 161 height 32
click at [583, 424] on span "Next Question" at bounding box center [578, 428] width 46 height 9
click at [169, 227] on label "Israfil" at bounding box center [129, 239] width 161 height 32
click at [590, 418] on div "Previous Next Question" at bounding box center [333, 428] width 666 height 42
click at [590, 423] on div "Next Question" at bounding box center [582, 428] width 73 height 19
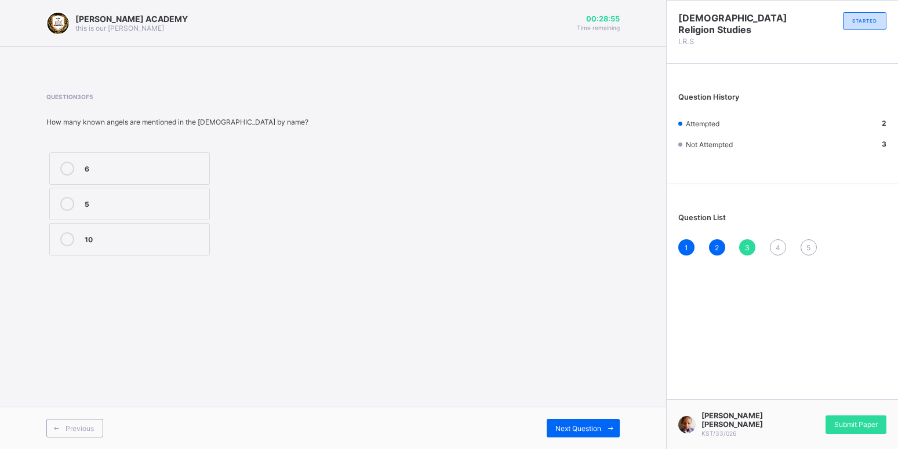
click at [164, 228] on label "10" at bounding box center [129, 239] width 161 height 32
click at [578, 421] on div "Next Question" at bounding box center [582, 428] width 73 height 19
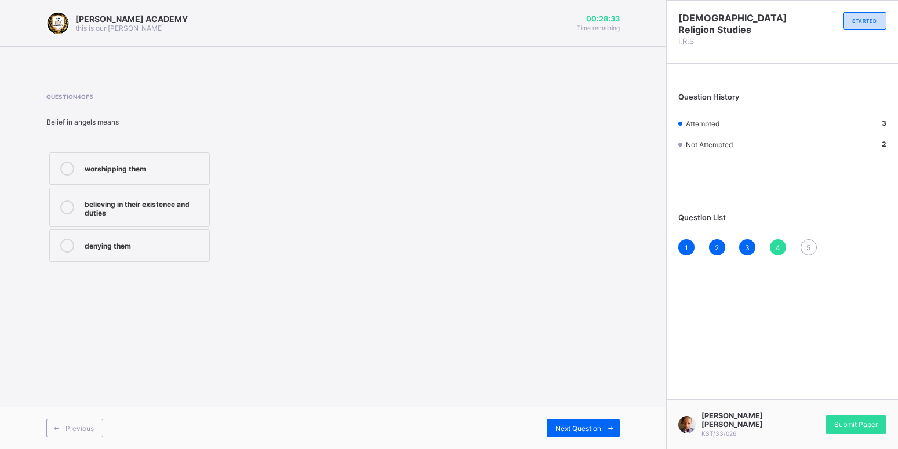
click at [156, 200] on div "believing in their existence and duties" at bounding box center [144, 207] width 119 height 20
click at [590, 425] on span "Next Question" at bounding box center [578, 428] width 46 height 9
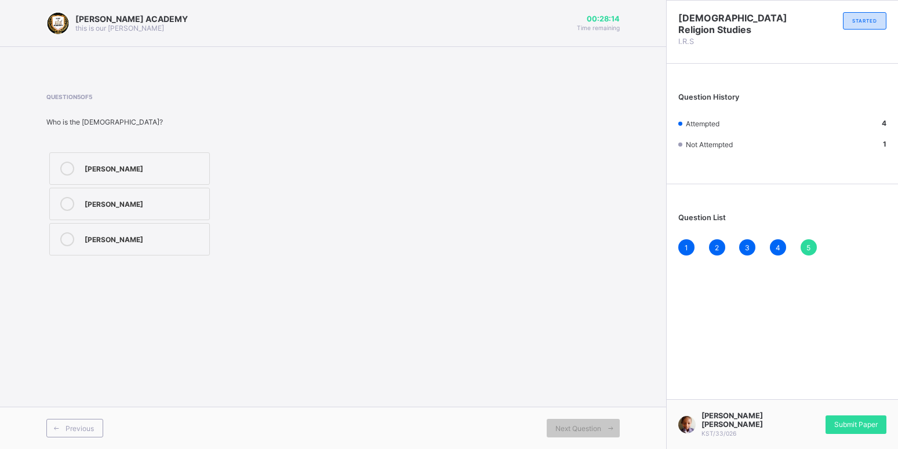
click at [189, 167] on div "Angel Jibril" at bounding box center [144, 168] width 119 height 12
click at [843, 422] on div "Submit Paper" at bounding box center [855, 424] width 61 height 19
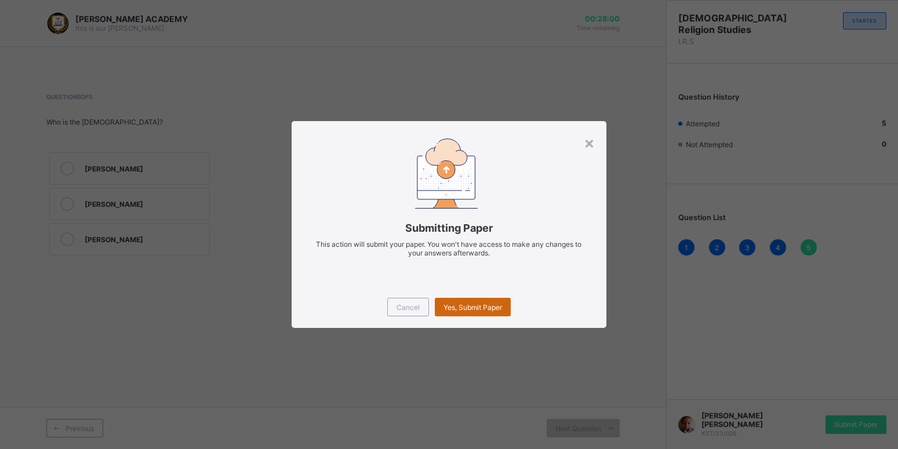
click at [484, 301] on div "Yes, Submit Paper" at bounding box center [473, 307] width 76 height 19
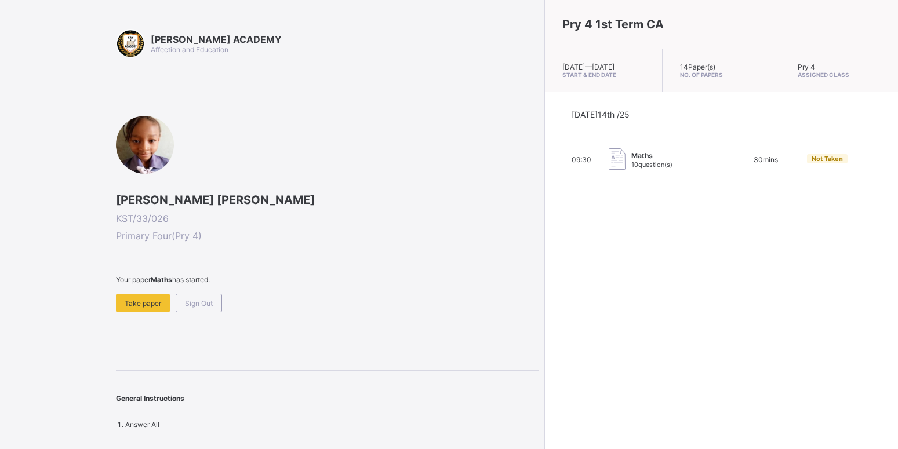
click at [137, 293] on span at bounding box center [327, 289] width 422 height 10
click at [147, 302] on span "Take paper" at bounding box center [143, 303] width 37 height 9
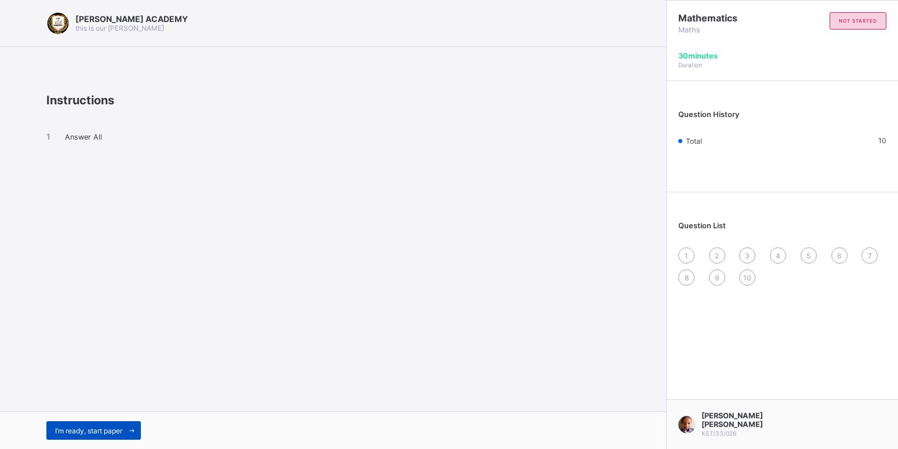
click at [79, 424] on div "I’m ready, start paper" at bounding box center [93, 430] width 94 height 19
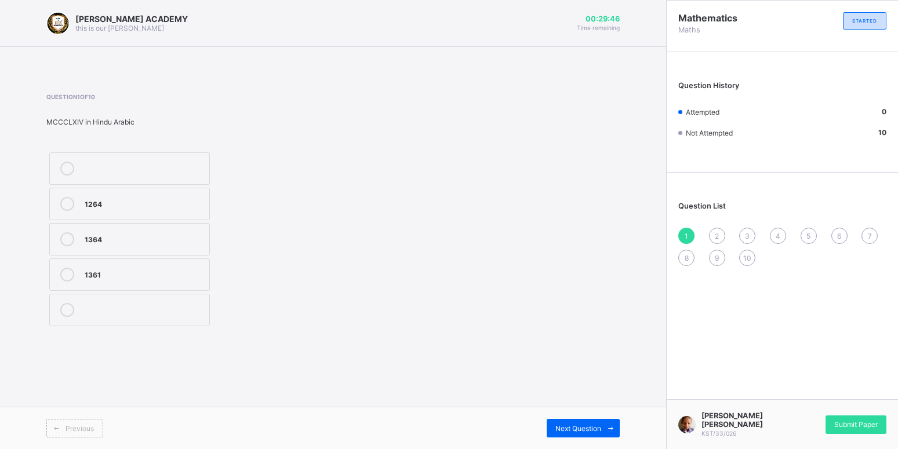
click at [180, 189] on label "1264" at bounding box center [129, 204] width 161 height 32
click at [579, 424] on div "Next Question" at bounding box center [582, 428] width 73 height 19
click at [153, 305] on div "MMCCLV" at bounding box center [144, 309] width 119 height 12
click at [568, 425] on span "Next Question" at bounding box center [578, 428] width 46 height 9
click at [189, 301] on label "9663" at bounding box center [129, 310] width 161 height 32
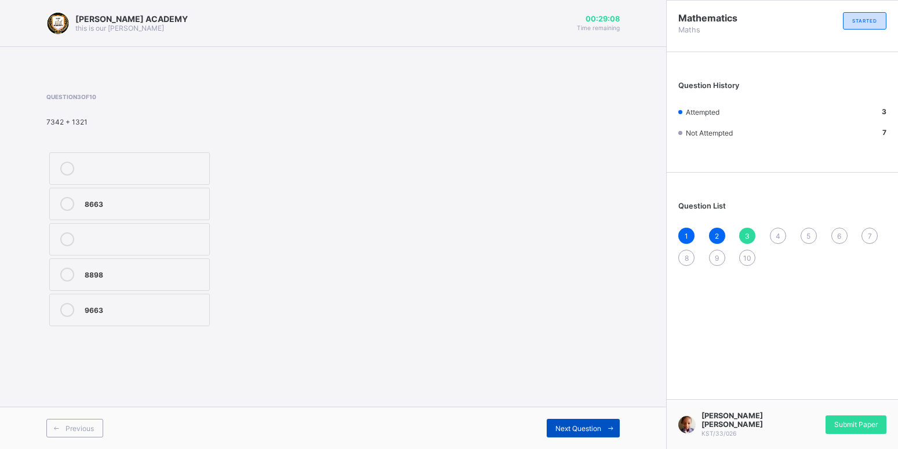
click at [585, 421] on div "Next Question" at bounding box center [582, 428] width 73 height 19
click at [139, 200] on div "<" at bounding box center [144, 203] width 119 height 12
click at [575, 421] on div "Next Question" at bounding box center [582, 428] width 73 height 19
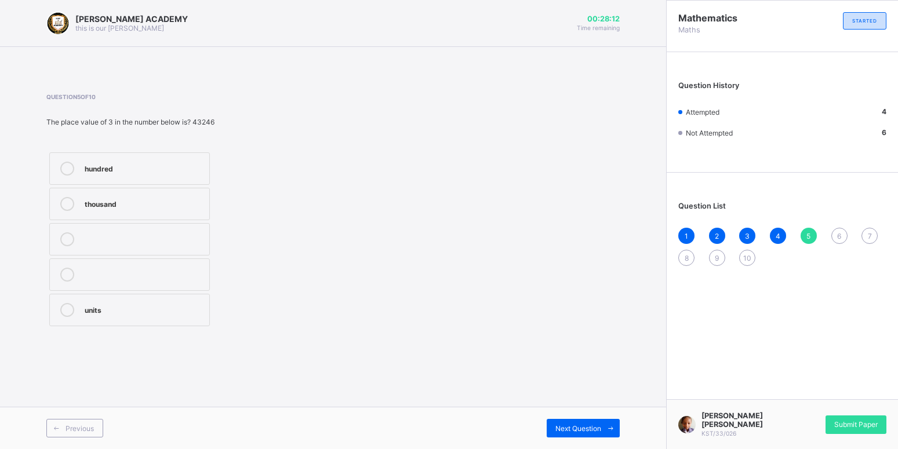
click at [144, 305] on div "units" at bounding box center [144, 309] width 119 height 12
click at [592, 420] on div "Next Question" at bounding box center [582, 428] width 73 height 19
click at [152, 198] on div "38" at bounding box center [144, 203] width 119 height 12
click at [574, 419] on div "Next Question" at bounding box center [582, 428] width 73 height 19
click at [156, 274] on div "CCCVIX" at bounding box center [144, 274] width 119 height 12
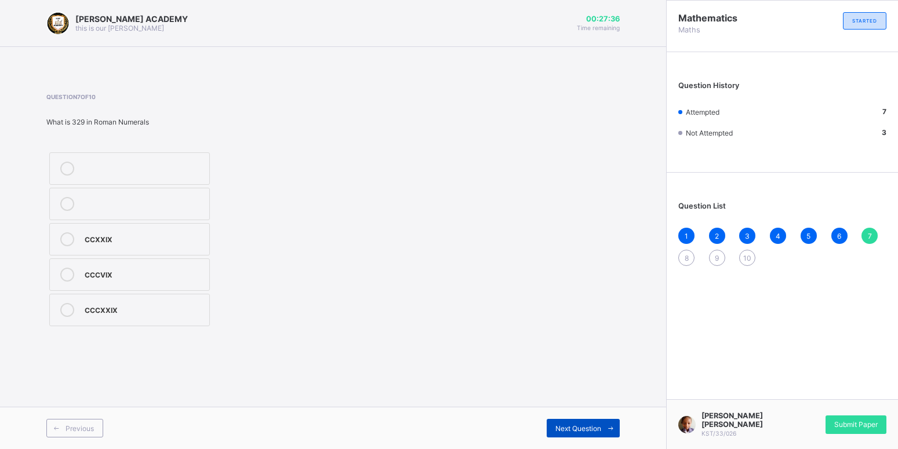
click at [586, 421] on div "Next Question" at bounding box center [582, 428] width 73 height 19
click at [192, 167] on div "9927" at bounding box center [144, 168] width 119 height 12
click at [582, 420] on div "Next Question" at bounding box center [582, 428] width 73 height 19
click at [156, 195] on label "<" at bounding box center [129, 204] width 161 height 32
click at [574, 420] on div "Next Question" at bounding box center [582, 428] width 73 height 19
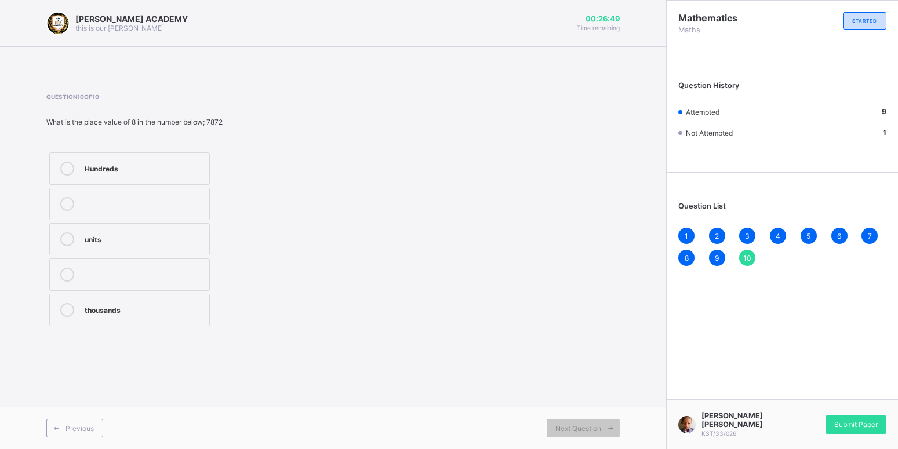
click at [163, 158] on label "Hundreds" at bounding box center [129, 168] width 161 height 32
click at [850, 424] on span "Submit Paper" at bounding box center [855, 424] width 43 height 9
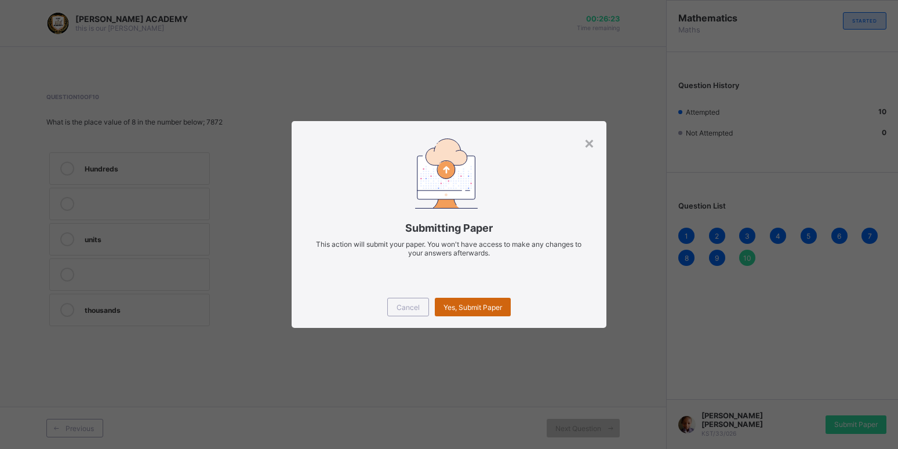
click at [484, 299] on div "Yes, Submit Paper" at bounding box center [473, 307] width 76 height 19
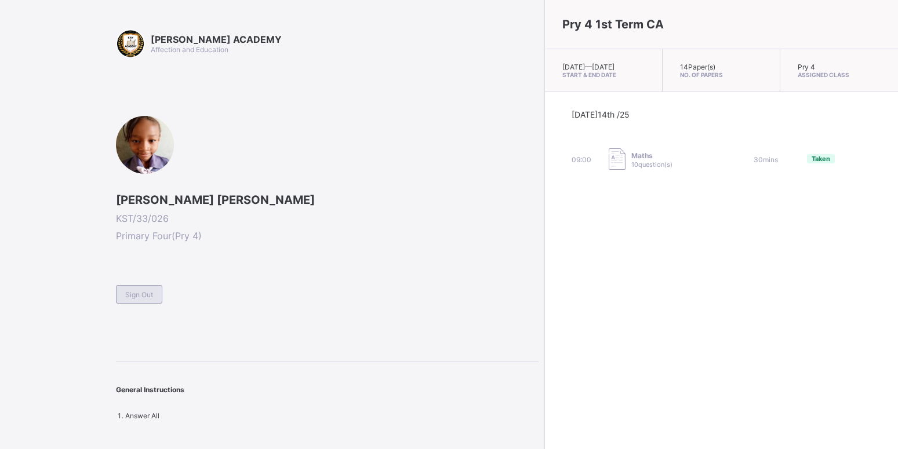
click at [148, 291] on span "Sign Out" at bounding box center [139, 294] width 28 height 9
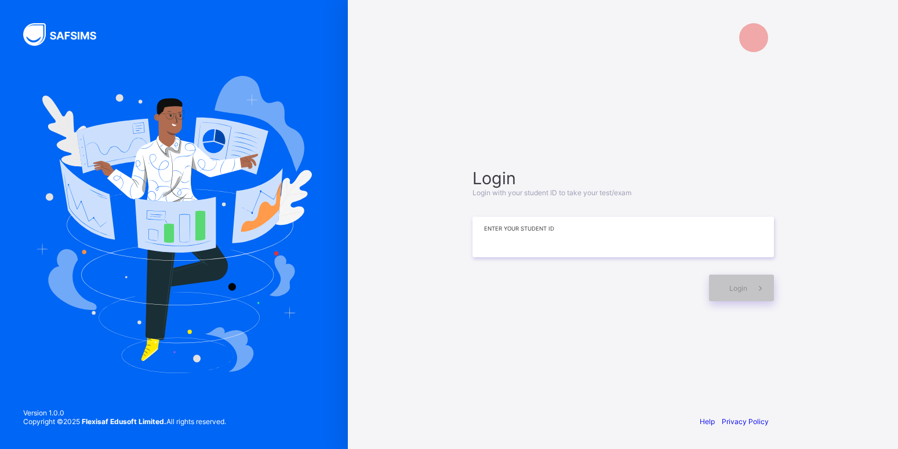
click at [519, 250] on input at bounding box center [622, 237] width 301 height 41
click at [739, 279] on div "Login" at bounding box center [741, 288] width 65 height 27
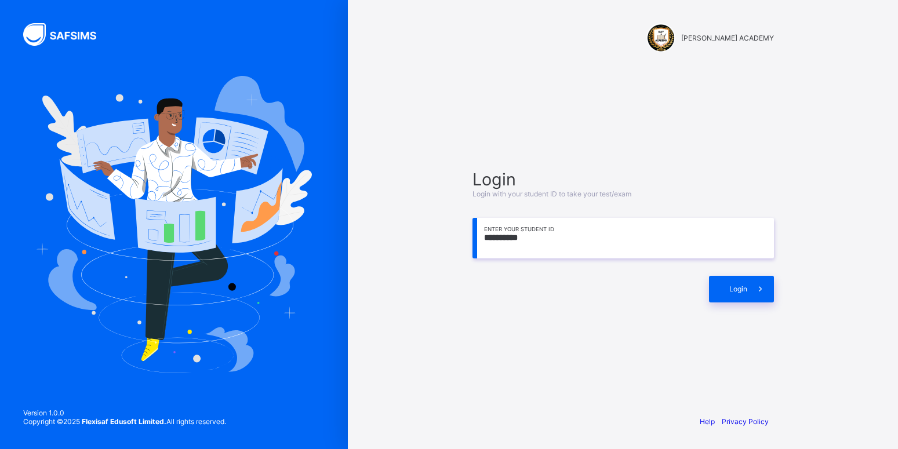
click at [514, 233] on input "**********" at bounding box center [622, 238] width 301 height 41
type input "**********"
click at [757, 297] on span at bounding box center [760, 289] width 27 height 27
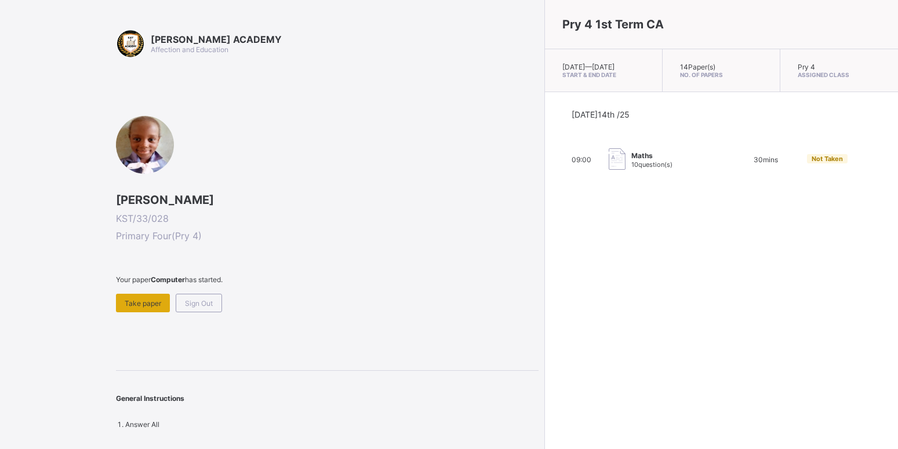
click at [141, 298] on div "Take paper" at bounding box center [143, 303] width 54 height 19
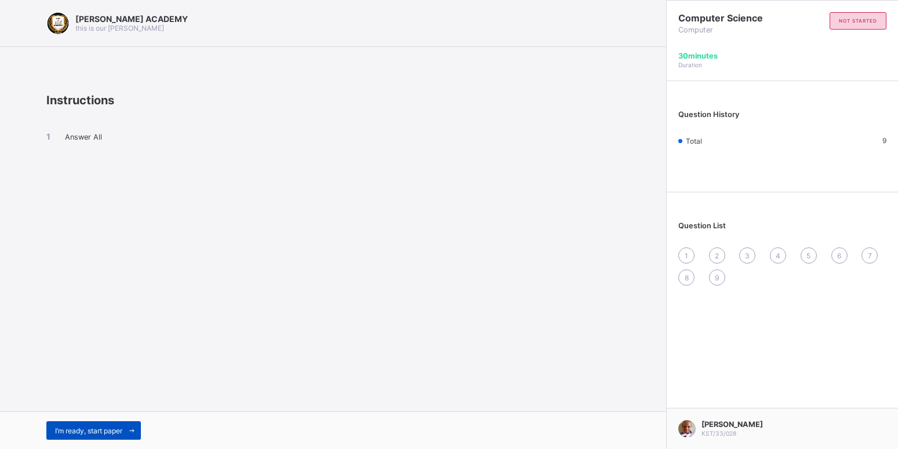
click at [107, 424] on div "I’m ready, start paper" at bounding box center [93, 430] width 94 height 19
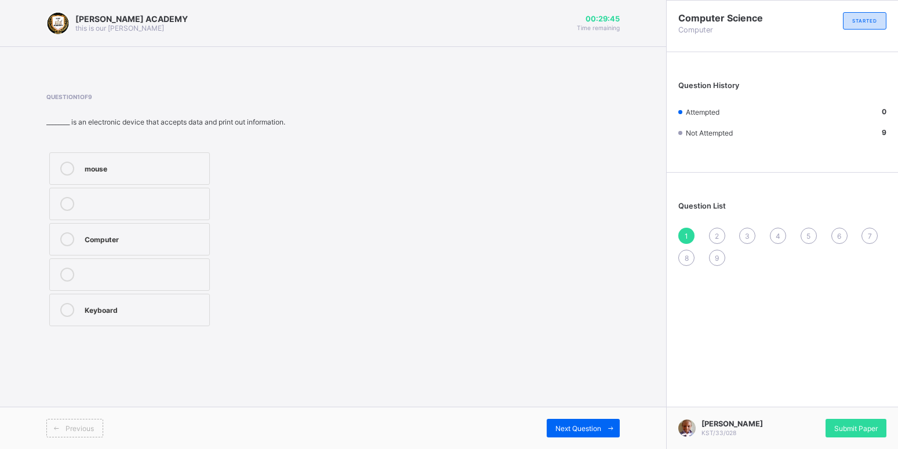
click at [151, 238] on div "Computer" at bounding box center [144, 238] width 119 height 12
click at [577, 431] on span "Next Question" at bounding box center [578, 428] width 46 height 9
drag, startPoint x: 398, startPoint y: 273, endPoint x: 371, endPoint y: 270, distance: 26.2
click at [371, 270] on div "Question 2 of 9 Which of the following is not the use of computer Playinng game…" at bounding box center [332, 211] width 573 height 236
click at [181, 315] on div "Travelling" at bounding box center [144, 310] width 119 height 14
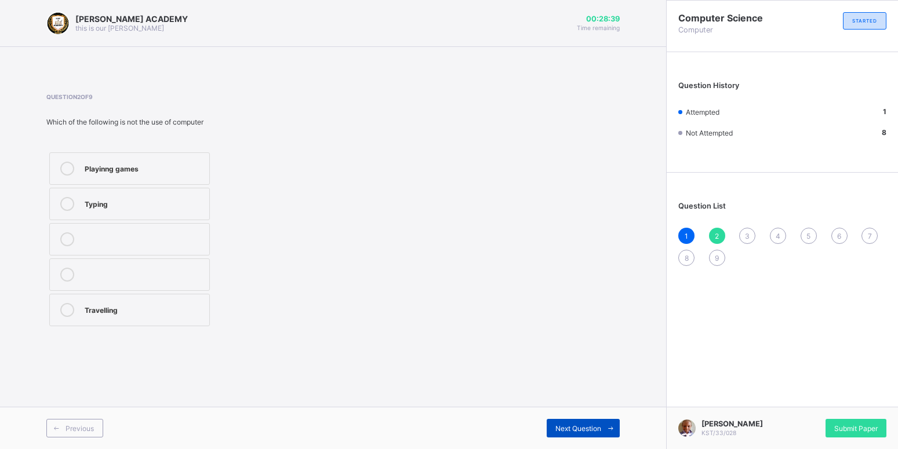
click at [579, 428] on span "Next Question" at bounding box center [578, 428] width 46 height 9
click at [155, 266] on label "TRUE" at bounding box center [129, 274] width 161 height 32
click at [571, 428] on span "Next Question" at bounding box center [578, 428] width 46 height 9
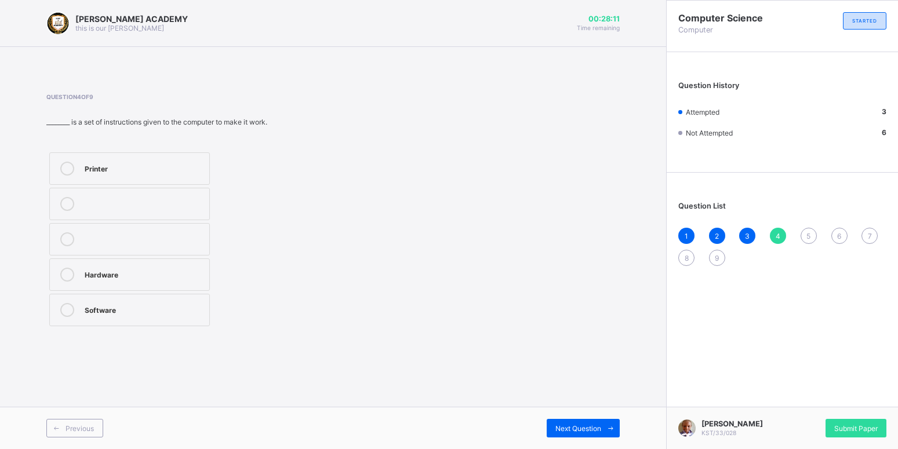
click at [133, 272] on div "Hardware" at bounding box center [144, 274] width 119 height 12
click at [589, 431] on span "Next Question" at bounding box center [578, 428] width 46 height 9
click at [190, 198] on div "Stones" at bounding box center [144, 203] width 119 height 12
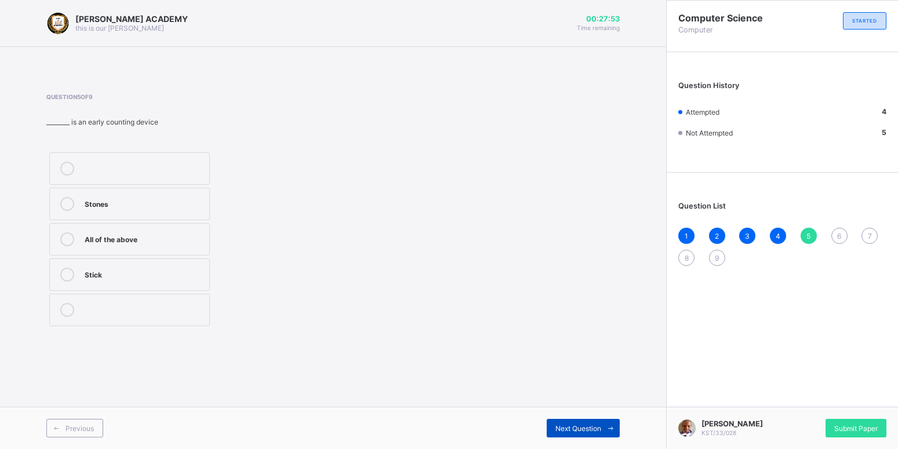
click at [562, 423] on div "Next Question" at bounding box center [582, 428] width 73 height 19
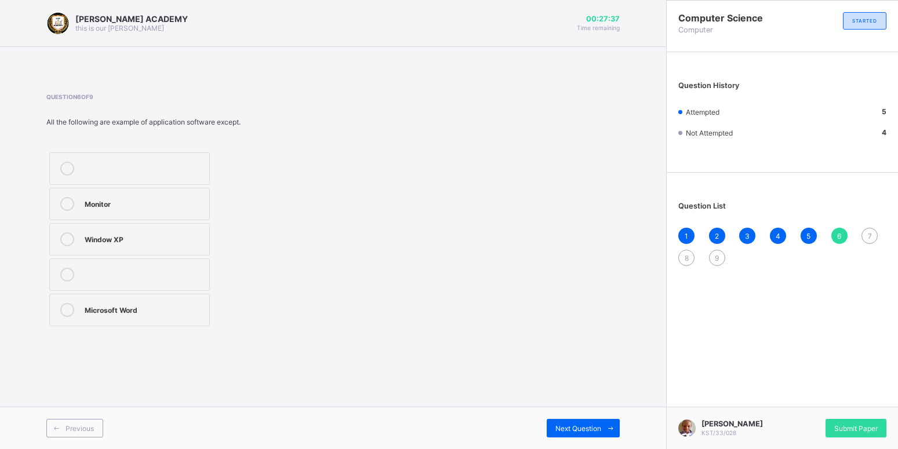
click at [192, 199] on div "Monitor" at bounding box center [144, 203] width 119 height 12
click at [164, 203] on div "Monitor" at bounding box center [144, 203] width 119 height 12
click at [194, 203] on div "Monitor" at bounding box center [144, 203] width 119 height 12
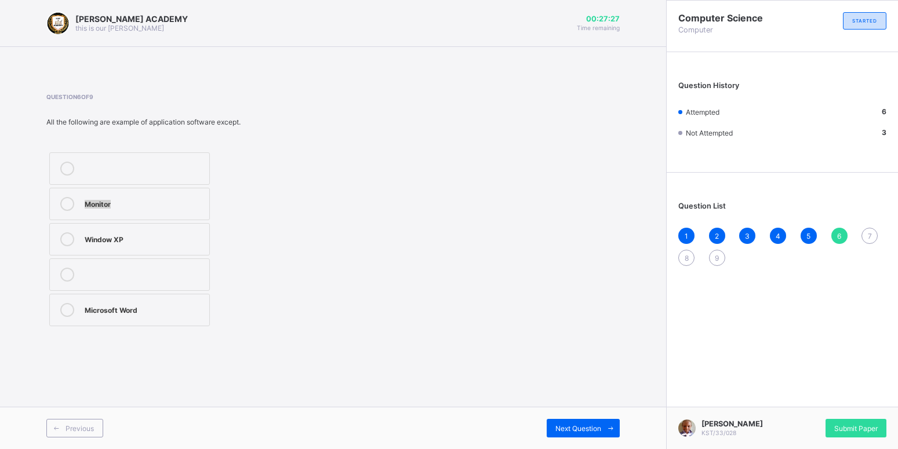
click at [194, 203] on div "Monitor" at bounding box center [144, 203] width 119 height 12
click at [168, 247] on label "Window XP" at bounding box center [129, 239] width 161 height 32
click at [565, 426] on span "Next Question" at bounding box center [578, 428] width 46 height 9
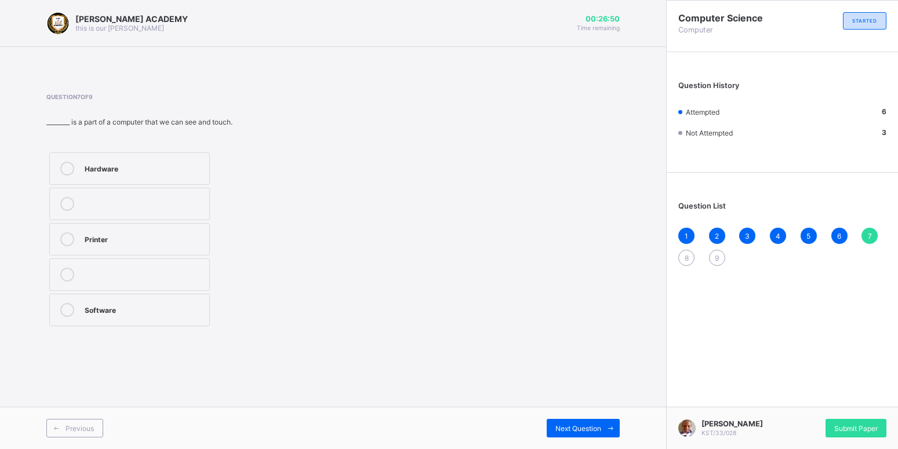
click at [173, 240] on div "Printer" at bounding box center [144, 238] width 119 height 12
click at [599, 431] on span "Next Question" at bounding box center [578, 428] width 46 height 9
click at [170, 313] on div "Computer" at bounding box center [144, 309] width 119 height 12
click at [584, 429] on span "Next Question" at bounding box center [578, 428] width 46 height 9
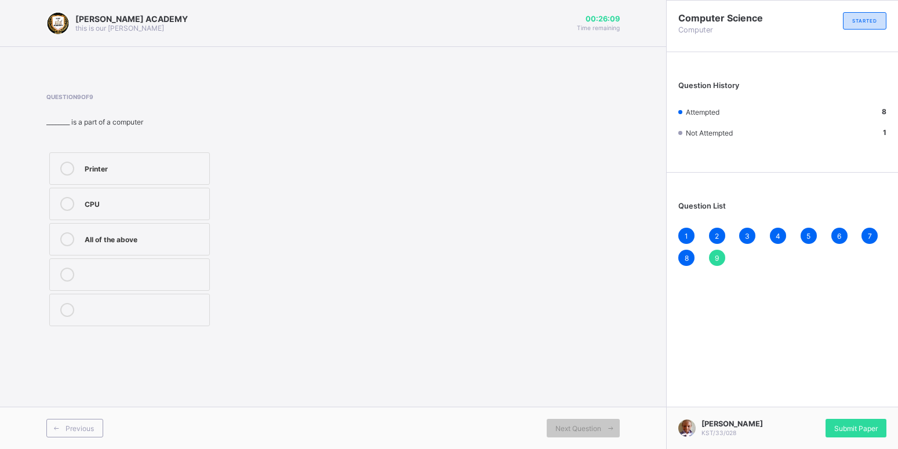
click at [189, 166] on div "Printer" at bounding box center [144, 168] width 119 height 12
click at [849, 421] on div "Submit Paper" at bounding box center [855, 428] width 61 height 19
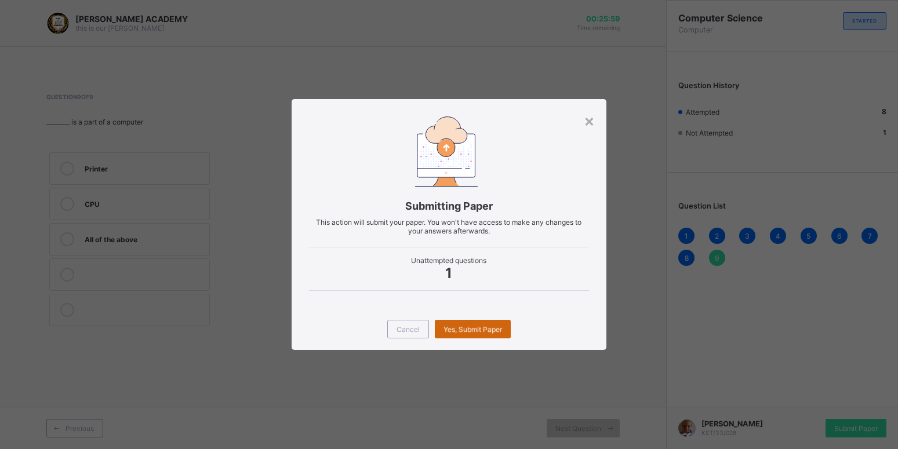
click at [460, 334] on div "Yes, Submit Paper" at bounding box center [473, 329] width 76 height 19
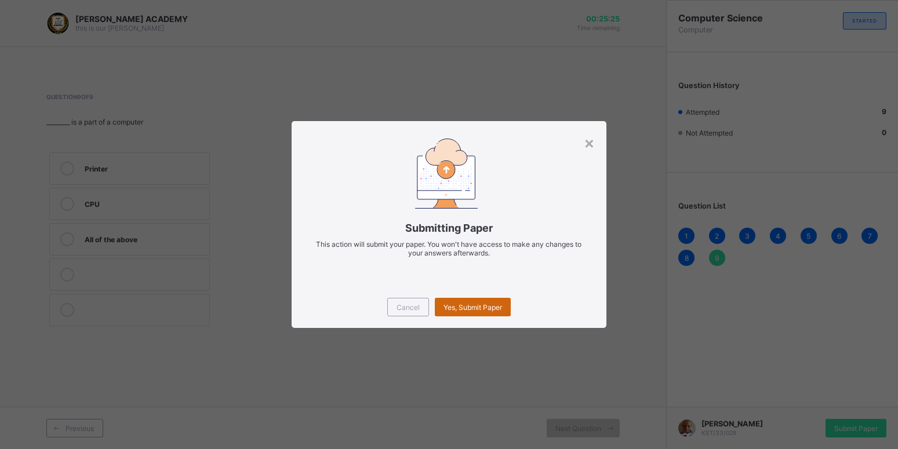
click at [458, 306] on span "Yes, Submit Paper" at bounding box center [472, 307] width 59 height 9
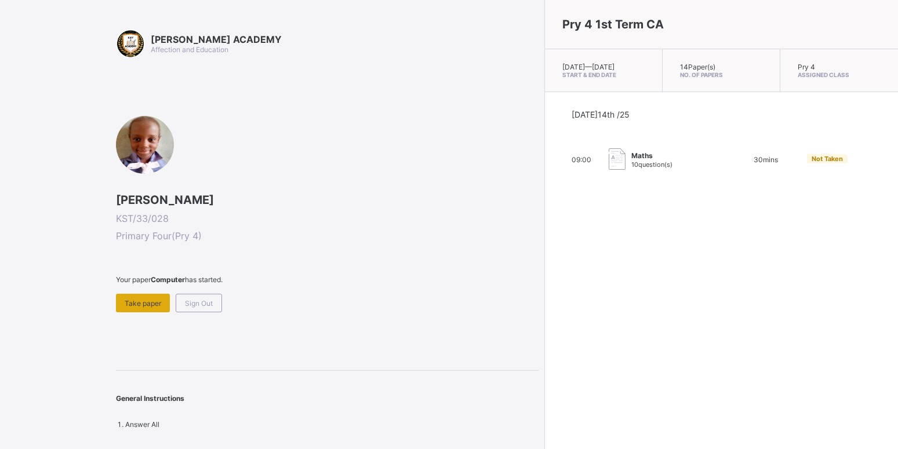
click at [134, 302] on span "Take paper" at bounding box center [143, 303] width 37 height 9
click at [140, 307] on span "Take paper" at bounding box center [143, 303] width 37 height 9
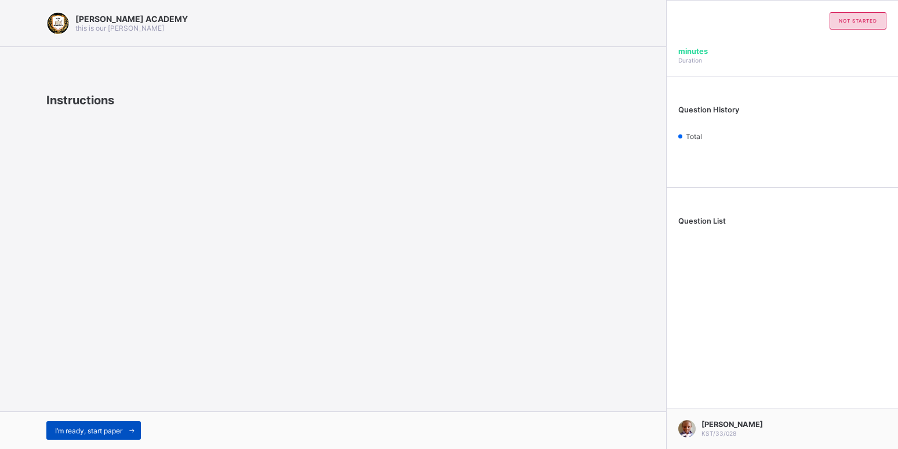
click at [100, 436] on div "I’m ready, start paper" at bounding box center [93, 430] width 94 height 19
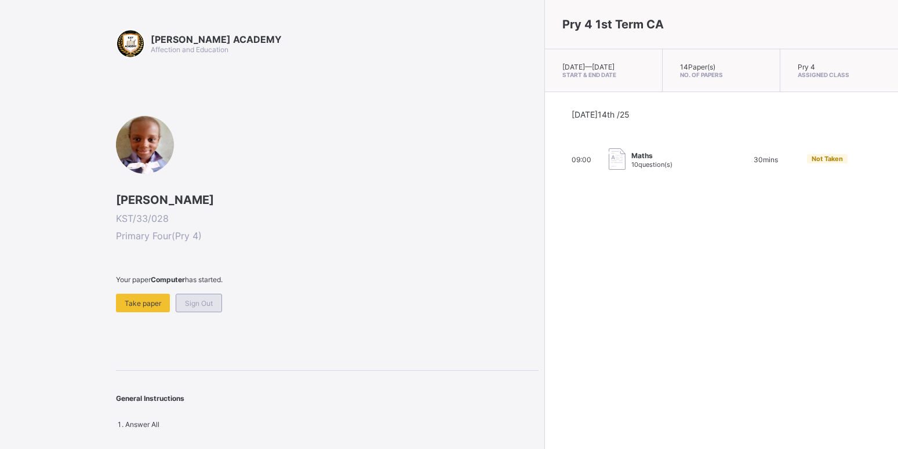
click at [198, 300] on span "Sign Out" at bounding box center [199, 303] width 28 height 9
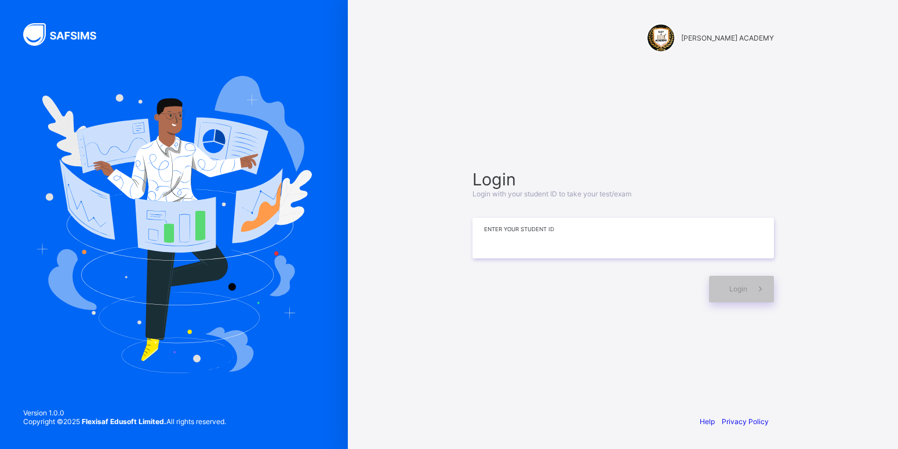
click at [544, 240] on input at bounding box center [622, 238] width 301 height 41
type input "**********"
click at [741, 294] on div "Login" at bounding box center [741, 289] width 65 height 27
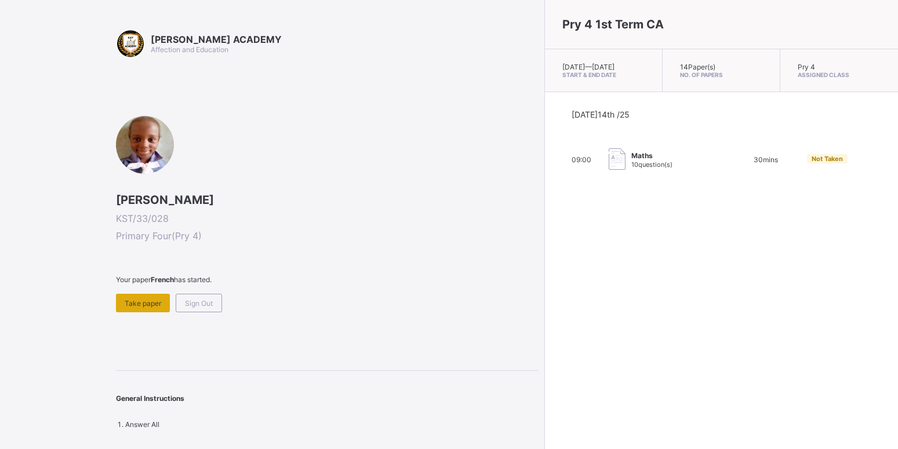
click at [151, 302] on span "Take paper" at bounding box center [143, 303] width 37 height 9
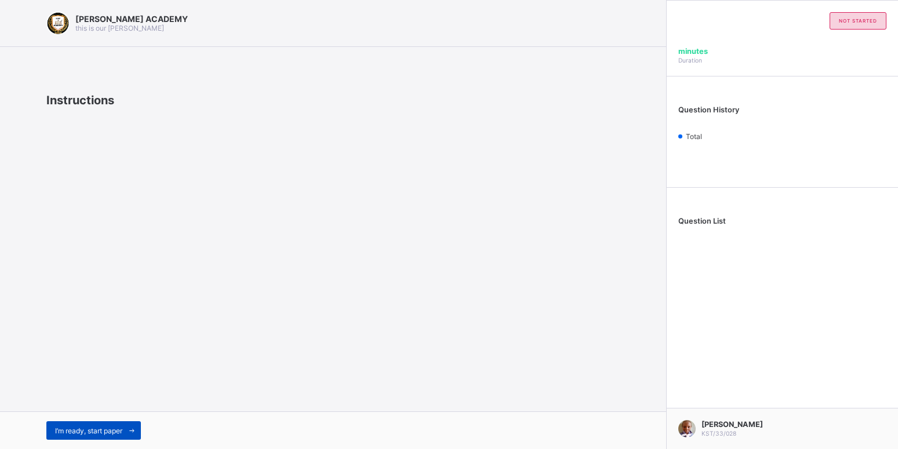
click at [96, 433] on span "I’m ready, start paper" at bounding box center [88, 430] width 67 height 9
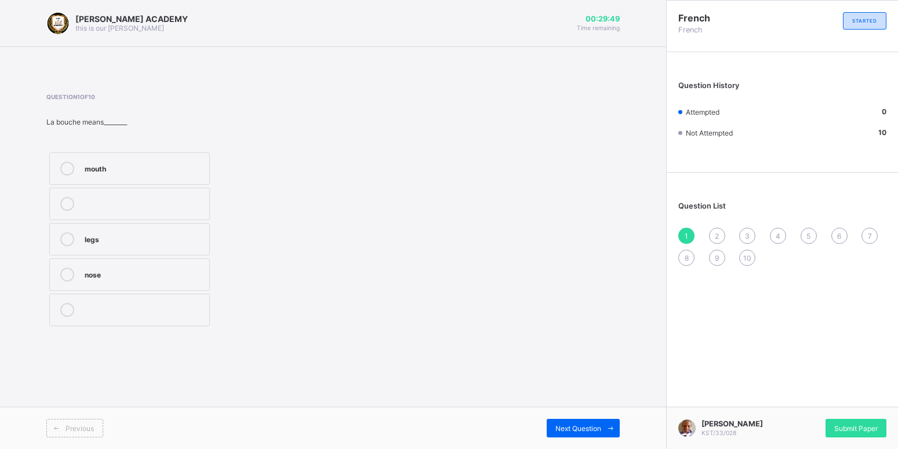
click at [71, 170] on icon at bounding box center [67, 169] width 14 height 14
click at [587, 436] on div "Next Question" at bounding box center [582, 428] width 73 height 19
click at [96, 195] on label "head" at bounding box center [129, 204] width 161 height 32
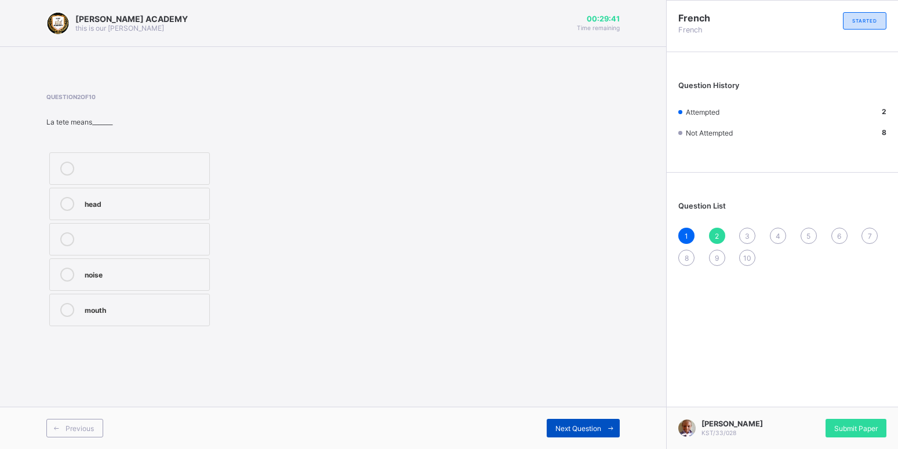
click at [608, 429] on icon at bounding box center [610, 429] width 9 height 8
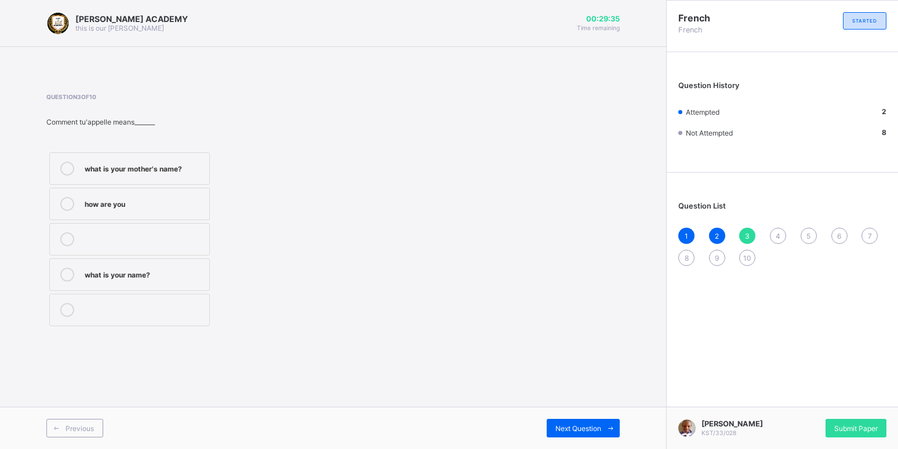
click at [120, 207] on div "how are you" at bounding box center [144, 203] width 119 height 12
click at [582, 424] on div "Next Question" at bounding box center [582, 428] width 73 height 19
click at [109, 199] on div "sorry" at bounding box center [144, 203] width 119 height 12
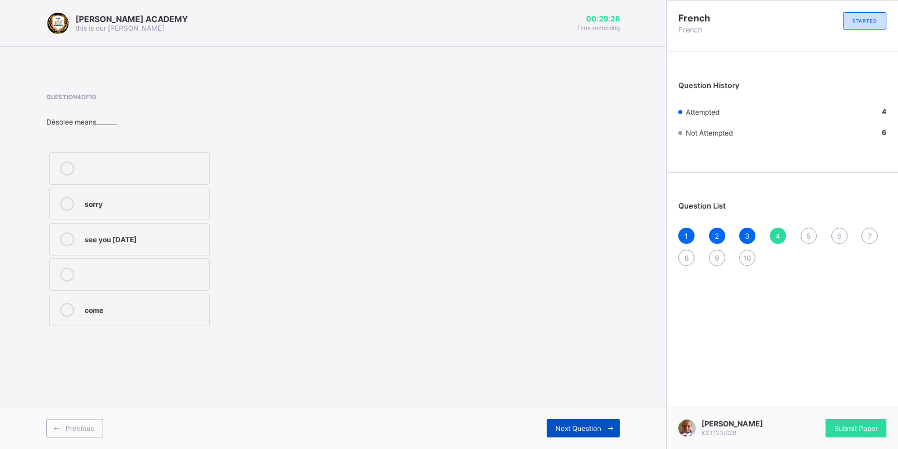
click at [581, 428] on span "Next Question" at bounding box center [578, 428] width 46 height 9
click at [123, 314] on div "see you next time" at bounding box center [144, 309] width 119 height 12
click at [567, 424] on div "Next Question" at bounding box center [582, 428] width 73 height 19
click at [158, 231] on label "see you on Monday" at bounding box center [129, 239] width 161 height 32
click at [571, 426] on span "Next Question" at bounding box center [578, 428] width 46 height 9
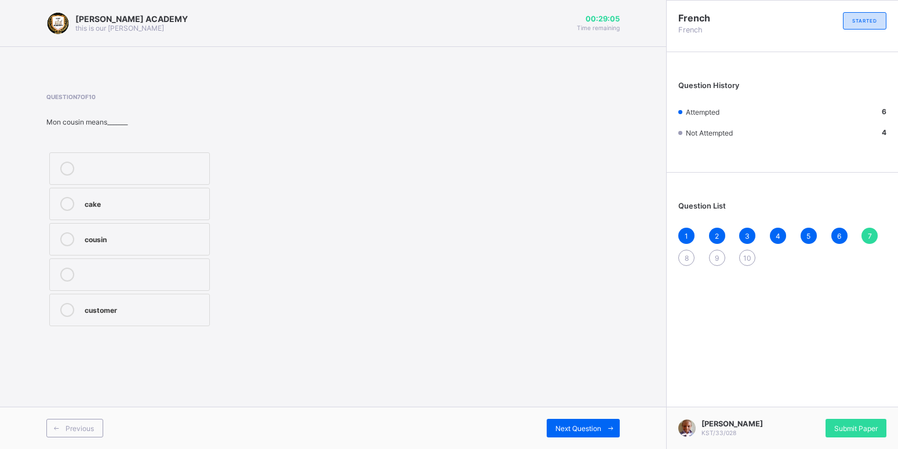
click at [115, 228] on label "cousin" at bounding box center [129, 239] width 161 height 32
click at [562, 420] on div "Next Question" at bounding box center [582, 428] width 73 height 19
click at [140, 163] on div "mother" at bounding box center [144, 168] width 119 height 12
click at [600, 417] on div "Previous Next Question" at bounding box center [333, 428] width 666 height 42
click at [599, 420] on div "Next Question" at bounding box center [582, 428] width 73 height 19
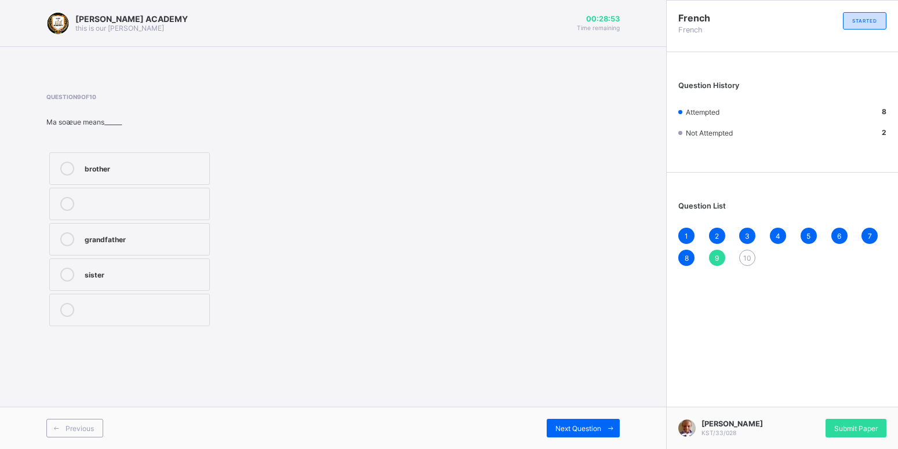
click at [137, 278] on div "sister" at bounding box center [144, 274] width 119 height 12
click at [575, 425] on span "Next Question" at bounding box center [578, 428] width 46 height 9
click at [180, 247] on label "father" at bounding box center [129, 239] width 161 height 32
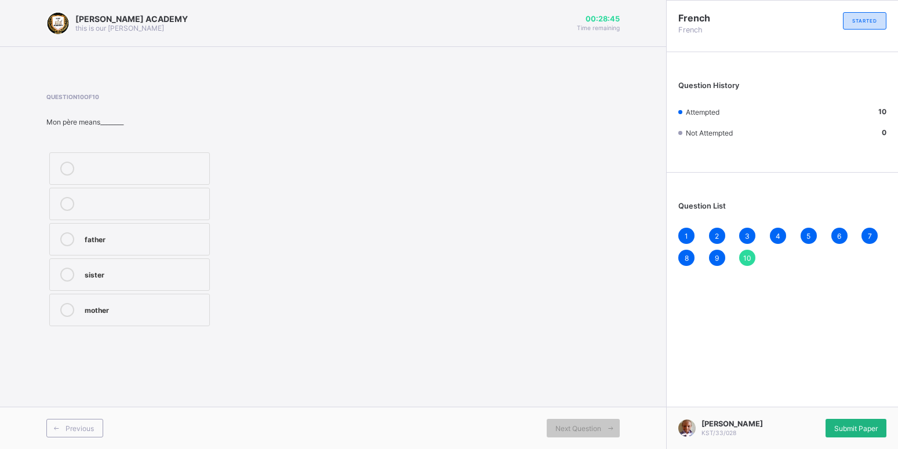
click at [860, 429] on span "Submit Paper" at bounding box center [855, 428] width 43 height 9
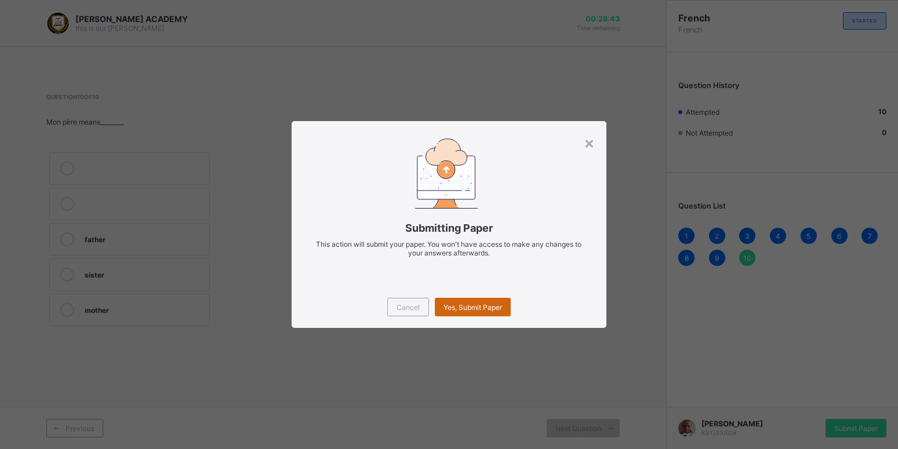
click at [453, 302] on div "Yes, Submit Paper" at bounding box center [473, 307] width 76 height 19
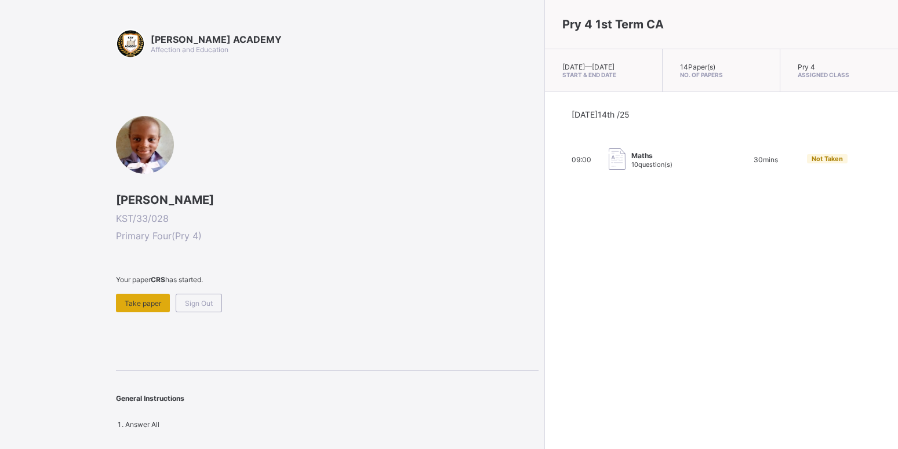
click at [133, 304] on span "Take paper" at bounding box center [143, 303] width 37 height 9
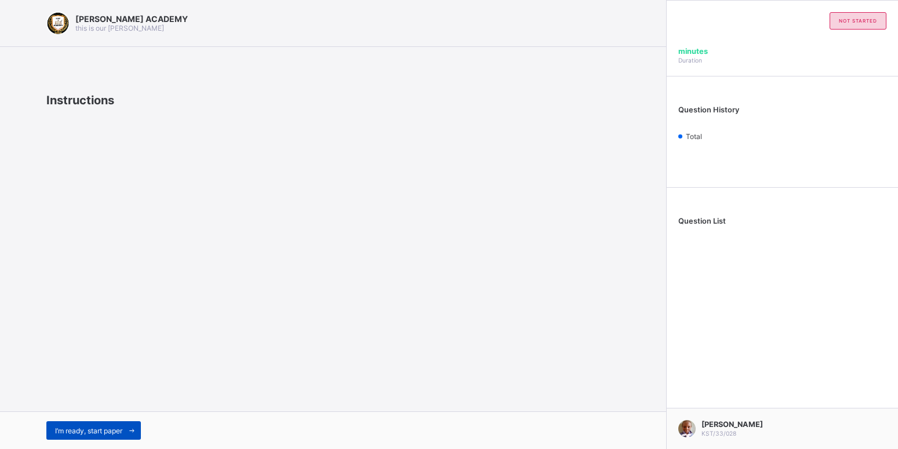
click at [128, 425] on span at bounding box center [131, 430] width 19 height 19
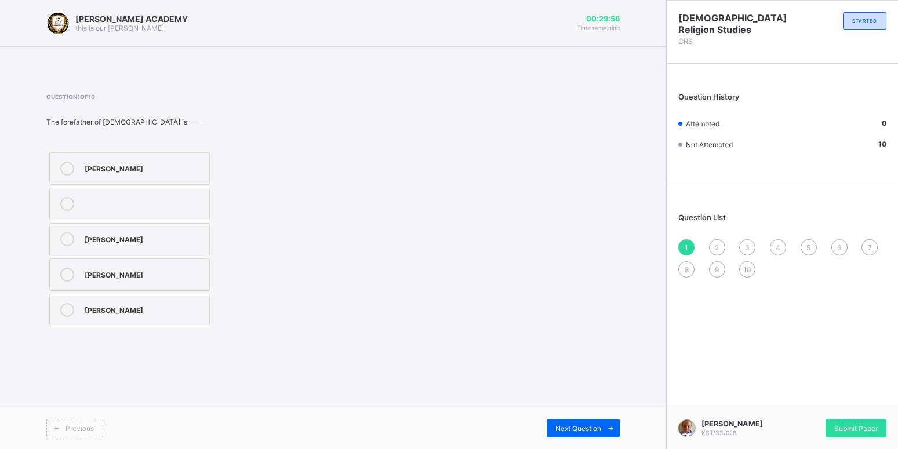
click at [118, 177] on label "James" at bounding box center [129, 168] width 161 height 32
click at [846, 422] on div "Submit Paper" at bounding box center [855, 428] width 61 height 19
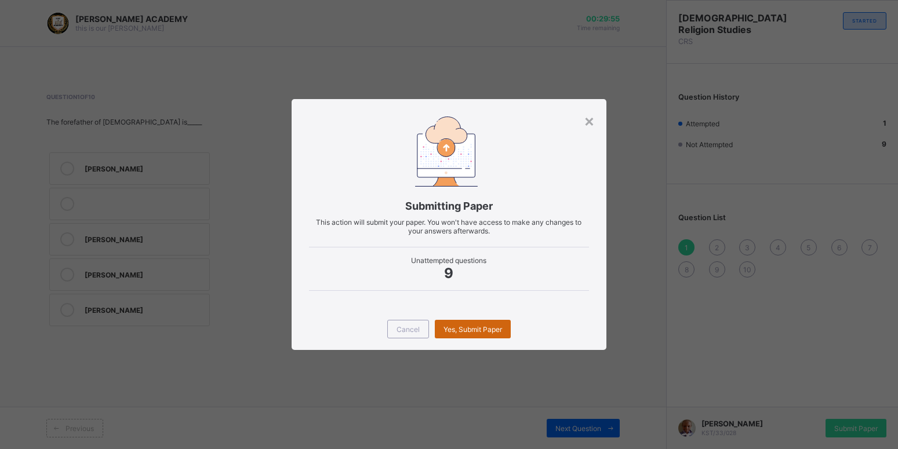
click at [466, 326] on span "Yes, Submit Paper" at bounding box center [472, 329] width 59 height 9
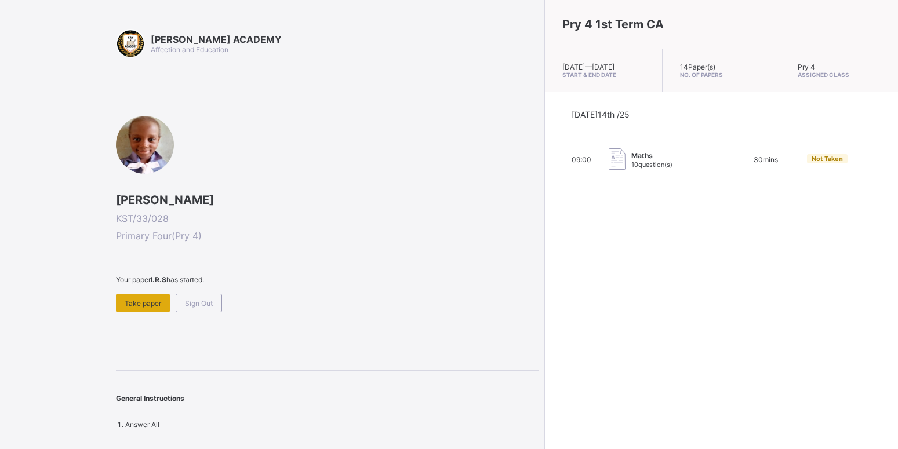
click at [165, 306] on div "Take paper" at bounding box center [143, 303] width 54 height 19
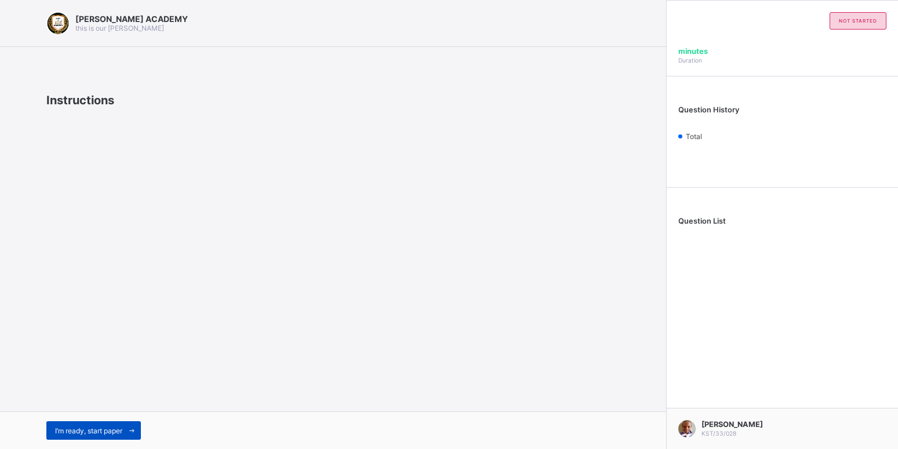
click at [116, 426] on div "I’m ready, start paper" at bounding box center [93, 430] width 94 height 19
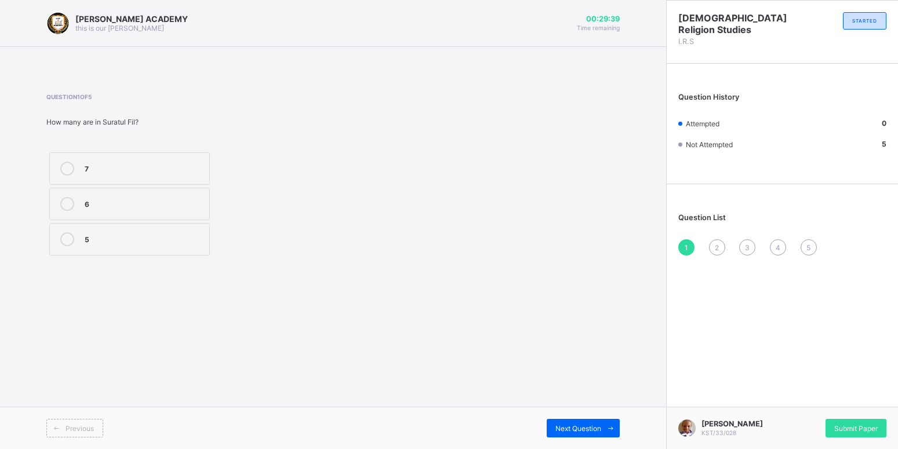
click at [108, 232] on label "5" at bounding box center [129, 239] width 161 height 32
click at [565, 428] on span "Next Question" at bounding box center [578, 428] width 46 height 9
click at [181, 163] on div "Munkar" at bounding box center [144, 168] width 119 height 12
click at [560, 426] on span "Next Question" at bounding box center [578, 428] width 46 height 9
click at [186, 242] on div "10" at bounding box center [144, 238] width 119 height 12
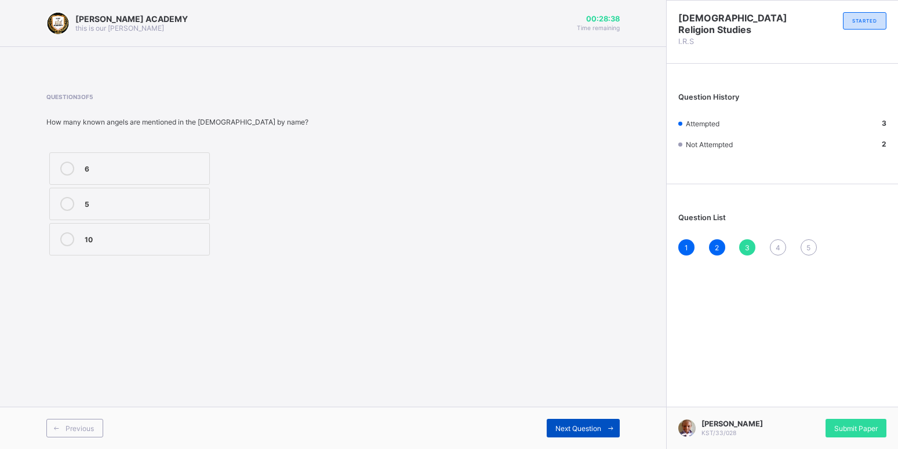
click at [577, 421] on div "Next Question" at bounding box center [582, 428] width 73 height 19
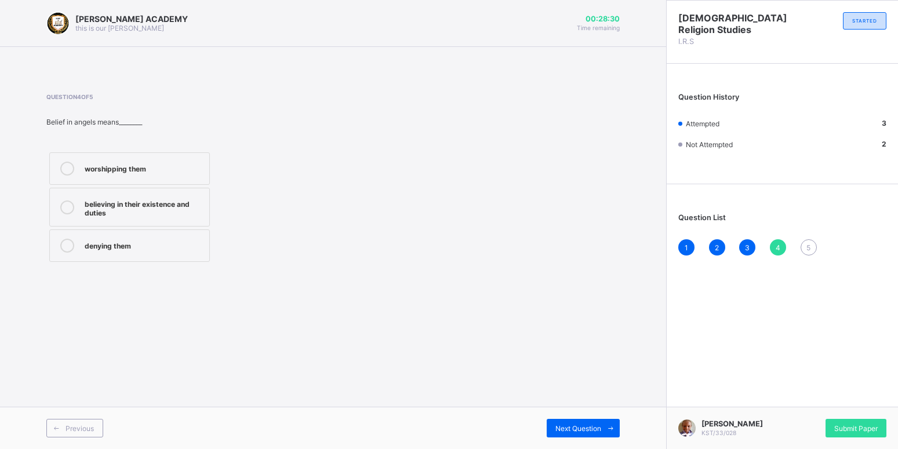
click at [187, 201] on div "believing in their existence and duties" at bounding box center [144, 207] width 119 height 20
click at [563, 426] on span "Next Question" at bounding box center [578, 428] width 46 height 9
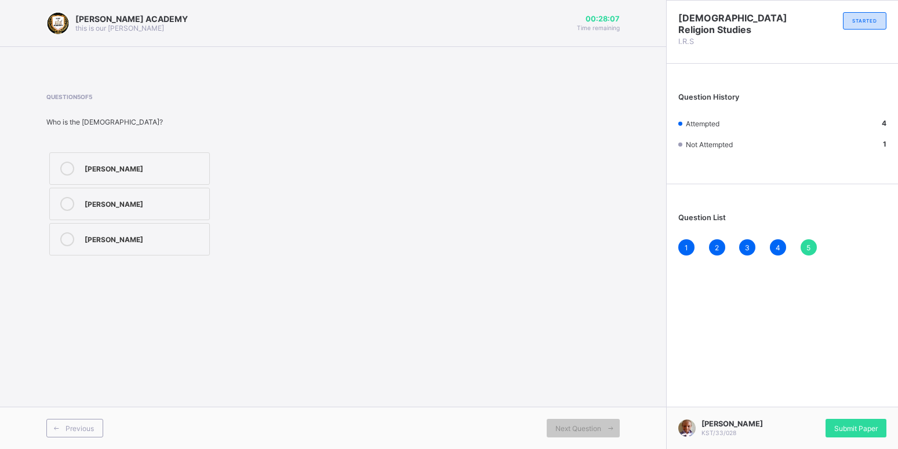
click at [189, 231] on label "Angel Mika'il" at bounding box center [129, 239] width 161 height 32
click at [841, 429] on span "Submit Paper" at bounding box center [855, 428] width 43 height 9
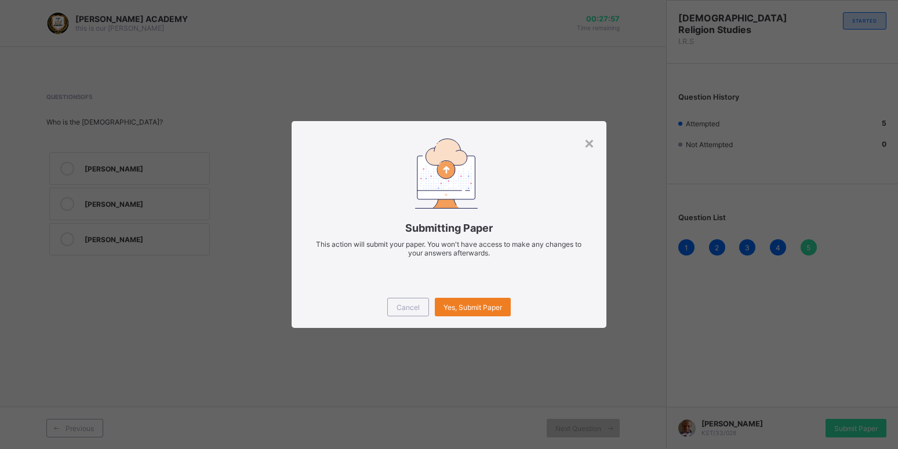
click at [476, 297] on div "Cancel Yes, Submit Paper" at bounding box center [448, 307] width 314 height 42
click at [474, 304] on span "Yes, Submit Paper" at bounding box center [472, 307] width 59 height 9
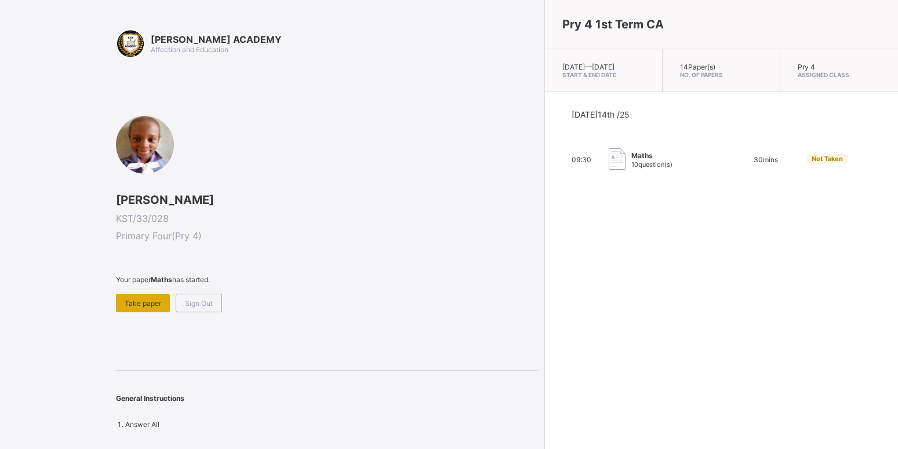
click at [135, 296] on div "Take paper" at bounding box center [143, 303] width 54 height 19
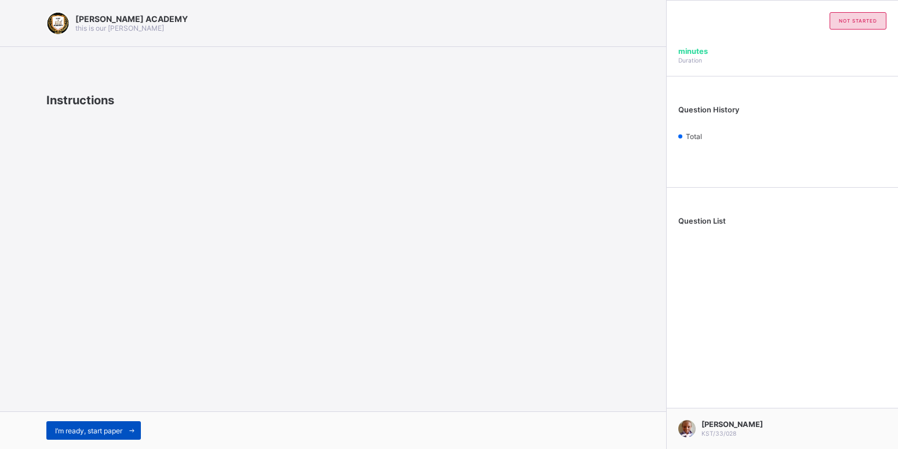
click at [108, 432] on span "I’m ready, start paper" at bounding box center [88, 430] width 67 height 9
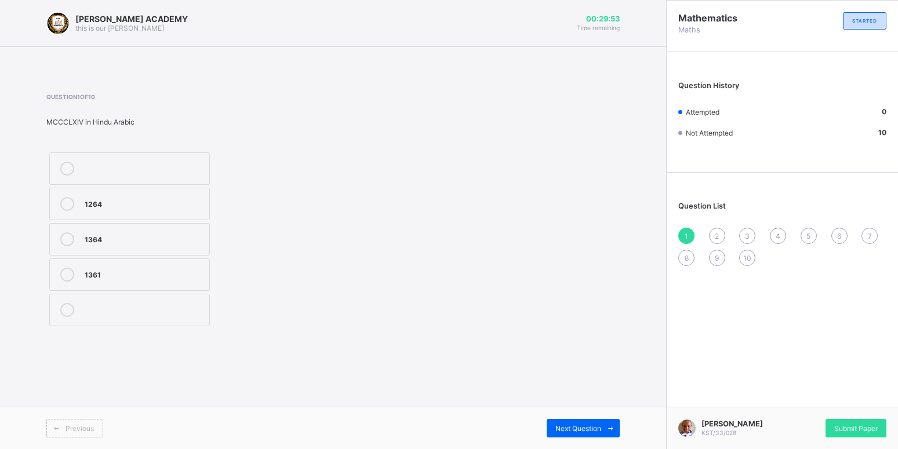
click at [200, 204] on div "1264" at bounding box center [144, 203] width 119 height 12
click at [564, 425] on span "Next Question" at bounding box center [578, 428] width 46 height 9
click at [206, 145] on div "Question 2 of 10 What is 1245 in Roman Numerals CMLXX MCCXLV MMCCLV" at bounding box center [185, 211] width 278 height 236
click at [193, 162] on div "CMLXX" at bounding box center [144, 168] width 119 height 12
click at [191, 205] on div "MCCXLV" at bounding box center [144, 203] width 119 height 12
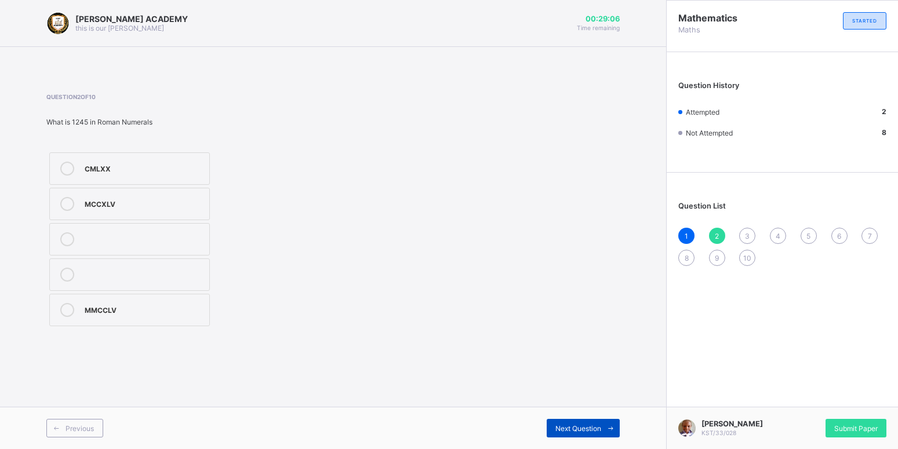
click at [560, 425] on span "Next Question" at bounding box center [578, 428] width 46 height 9
click at [190, 202] on div "8663" at bounding box center [144, 203] width 119 height 12
click at [597, 426] on span "Next Question" at bounding box center [578, 428] width 46 height 9
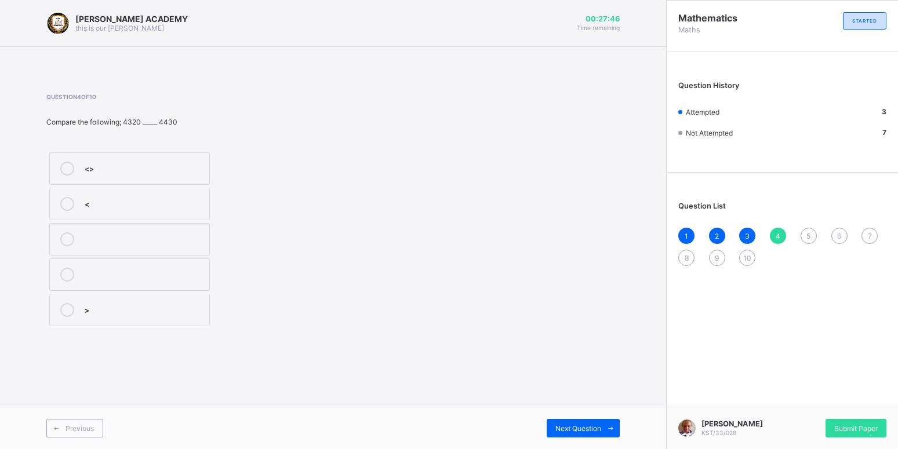
click at [178, 199] on div "<" at bounding box center [144, 203] width 119 height 12
click at [560, 427] on span "Next Question" at bounding box center [578, 428] width 46 height 9
click at [190, 198] on div "thousand" at bounding box center [144, 203] width 119 height 12
click at [181, 302] on label "units" at bounding box center [129, 310] width 161 height 32
click at [561, 425] on span "Next Question" at bounding box center [578, 428] width 46 height 9
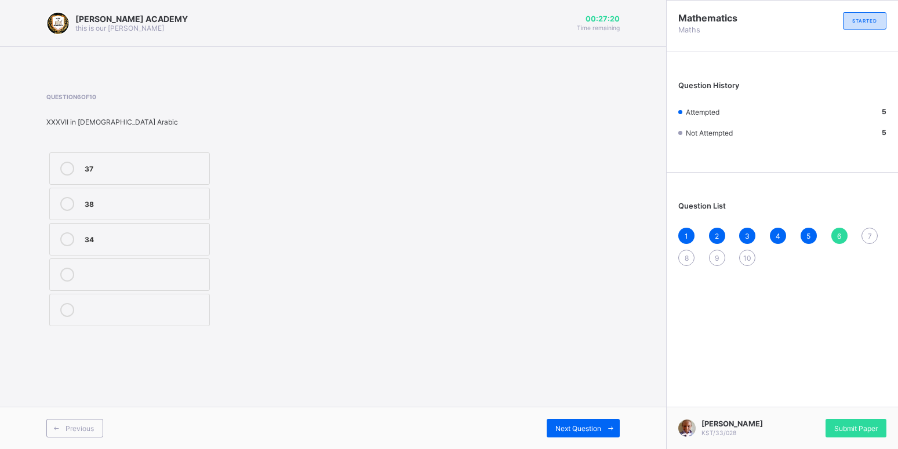
click at [182, 191] on label "38" at bounding box center [129, 204] width 161 height 32
click at [588, 429] on span "Next Question" at bounding box center [578, 428] width 46 height 9
click at [188, 320] on label "CCCXXIX" at bounding box center [129, 310] width 161 height 32
click at [571, 426] on span "Next Question" at bounding box center [578, 428] width 46 height 9
click at [315, 308] on div "9927 9788 9877" at bounding box center [185, 240] width 278 height 180
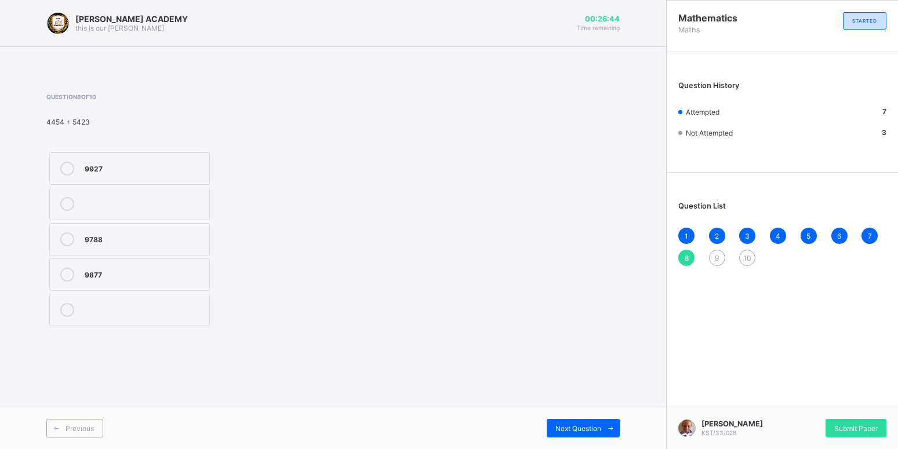
click at [167, 264] on label "9877" at bounding box center [129, 274] width 161 height 32
click at [578, 432] on span "Next Question" at bounding box center [578, 428] width 46 height 9
click at [196, 196] on label "<" at bounding box center [129, 204] width 161 height 32
click at [574, 433] on div "Next Question" at bounding box center [582, 428] width 73 height 19
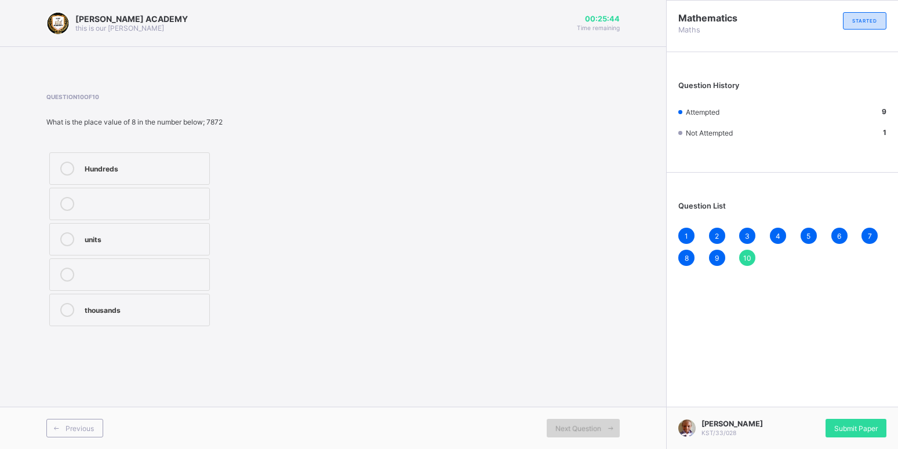
click at [573, 429] on span "Next Question" at bounding box center [578, 428] width 46 height 9
click at [560, 422] on div "Next Question" at bounding box center [582, 428] width 73 height 19
click at [188, 305] on div "thousands" at bounding box center [144, 309] width 119 height 12
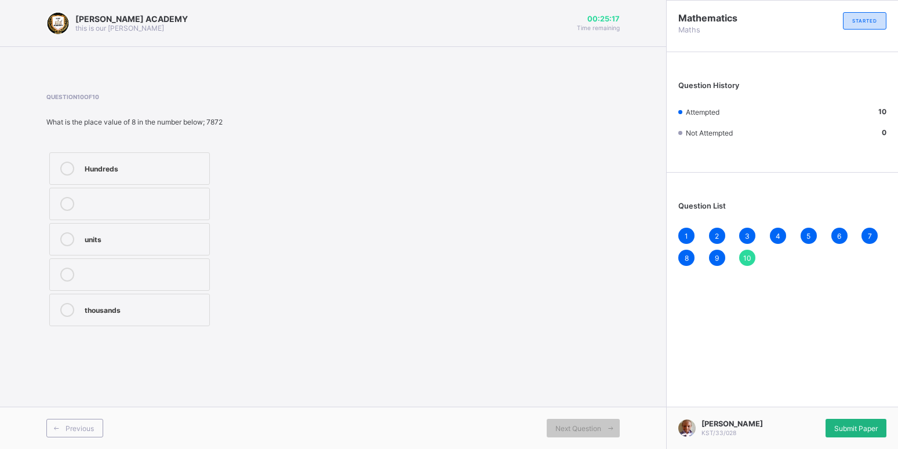
click at [849, 420] on div "Submit Paper" at bounding box center [855, 428] width 61 height 19
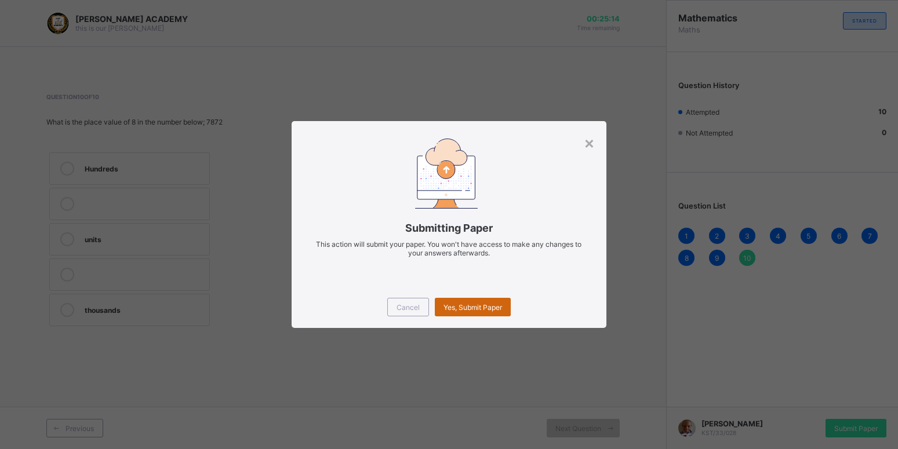
click at [465, 302] on div "Yes, Submit Paper" at bounding box center [473, 307] width 76 height 19
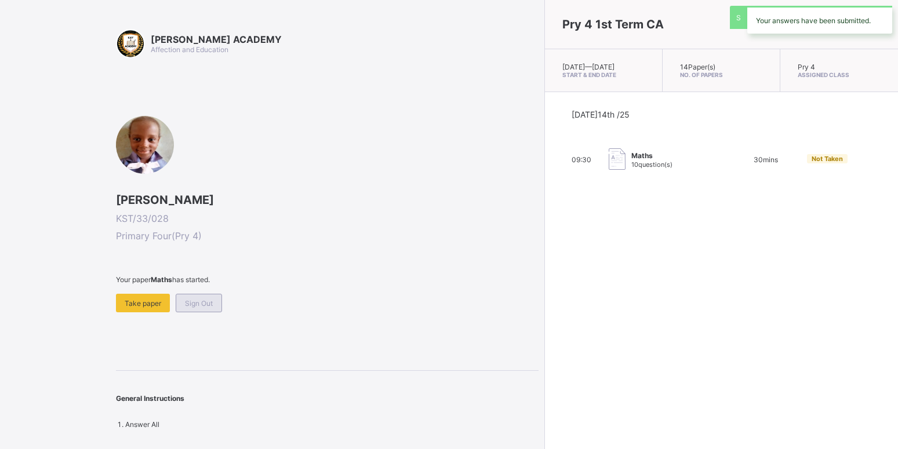
click at [196, 297] on div "Sign Out" at bounding box center [199, 303] width 46 height 19
